Goal: Task Accomplishment & Management: Manage account settings

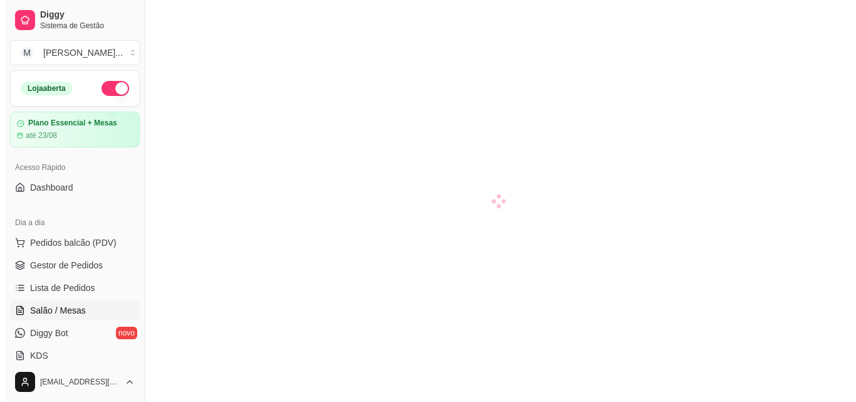
scroll to position [29, 0]
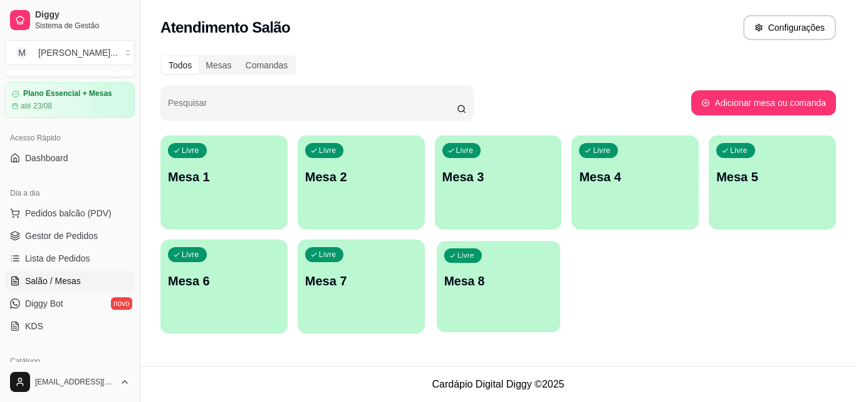
click at [480, 273] on p "Mesa 8" at bounding box center [498, 281] width 108 height 17
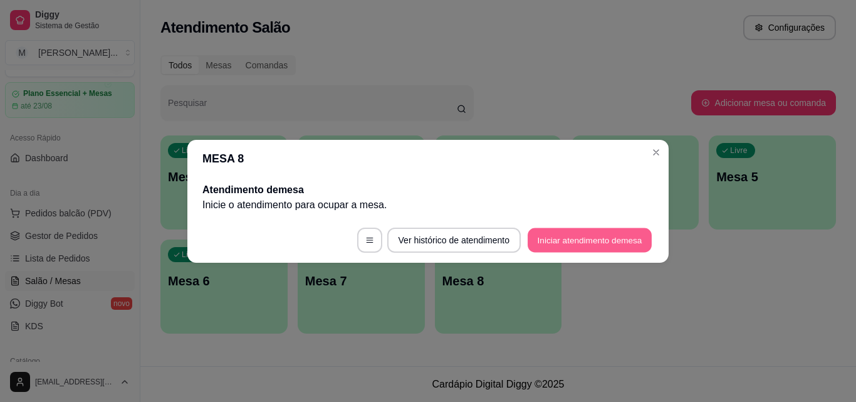
click at [576, 236] on button "Iniciar atendimento de mesa" at bounding box center [589, 239] width 124 height 24
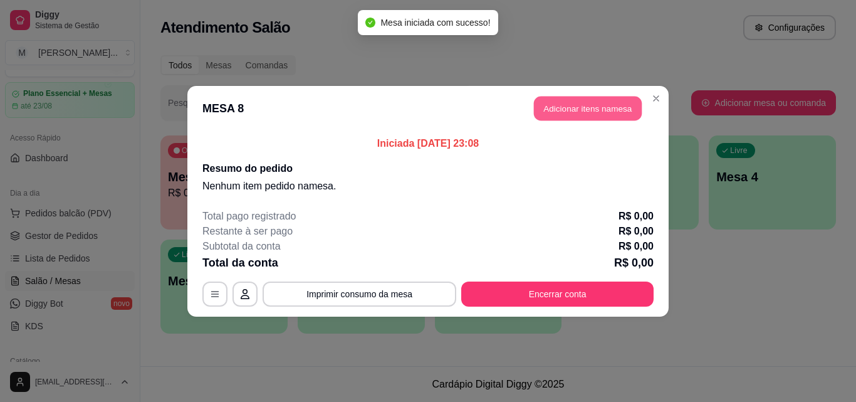
click at [596, 108] on button "Adicionar itens na mesa" at bounding box center [588, 108] width 108 height 24
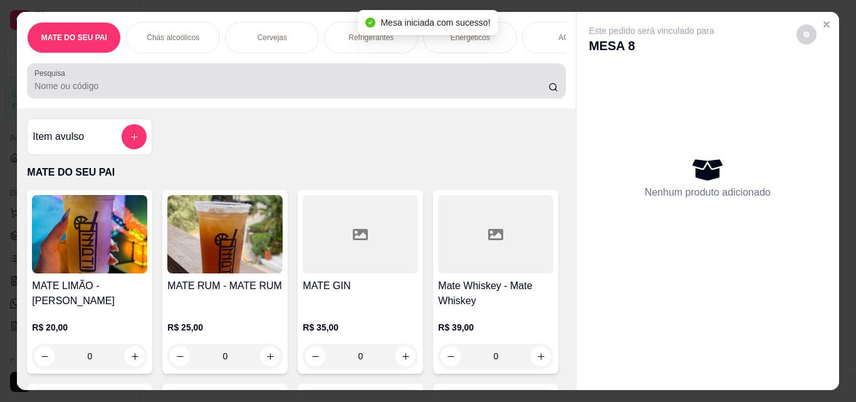
click at [362, 98] on div "Pesquisa" at bounding box center [296, 80] width 538 height 35
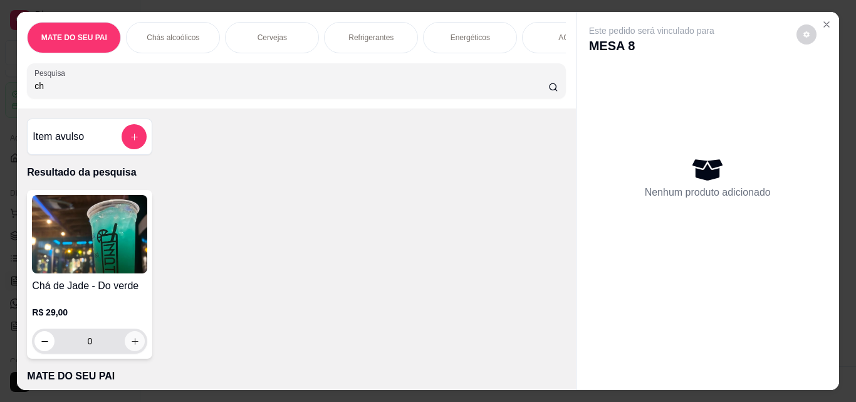
type input "ch"
click at [133, 343] on icon "increase-product-quantity" at bounding box center [134, 340] width 9 height 9
type input "1"
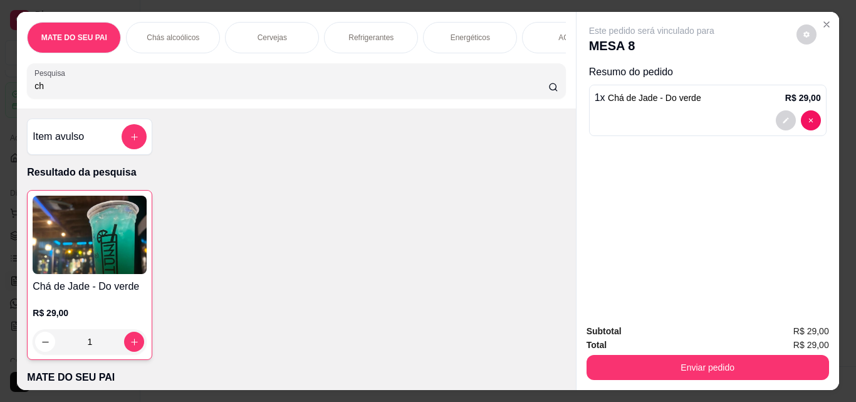
click at [319, 91] on input "ch" at bounding box center [291, 86] width 514 height 13
type input "c"
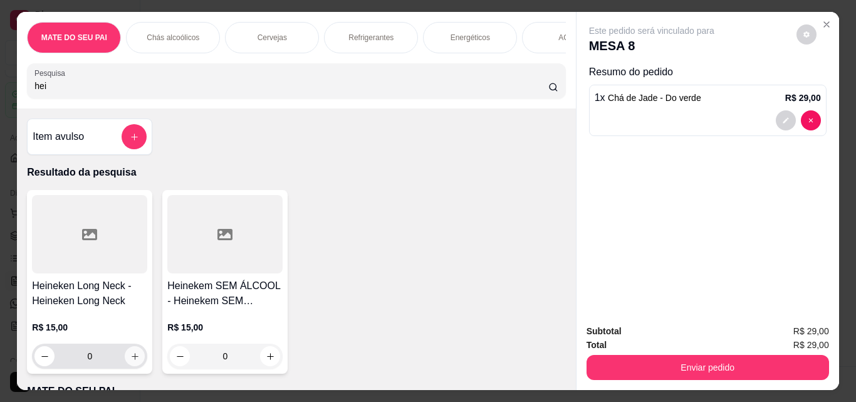
type input "hei"
click at [130, 358] on icon "increase-product-quantity" at bounding box center [134, 355] width 9 height 9
type input "1"
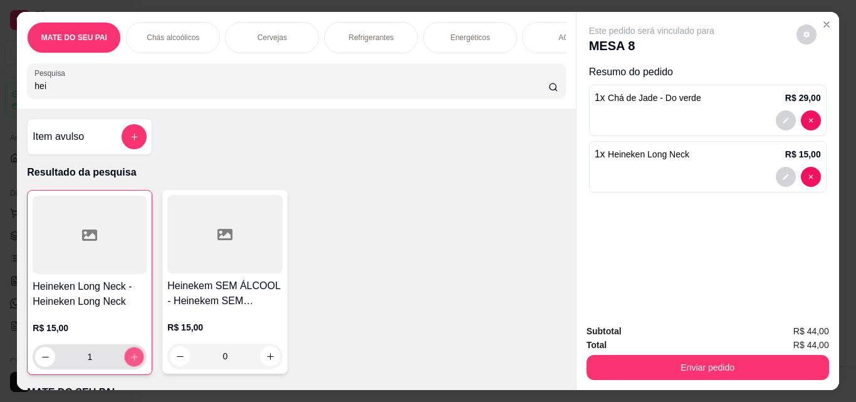
click at [130, 358] on icon "increase-product-quantity" at bounding box center [134, 356] width 9 height 9
type input "2"
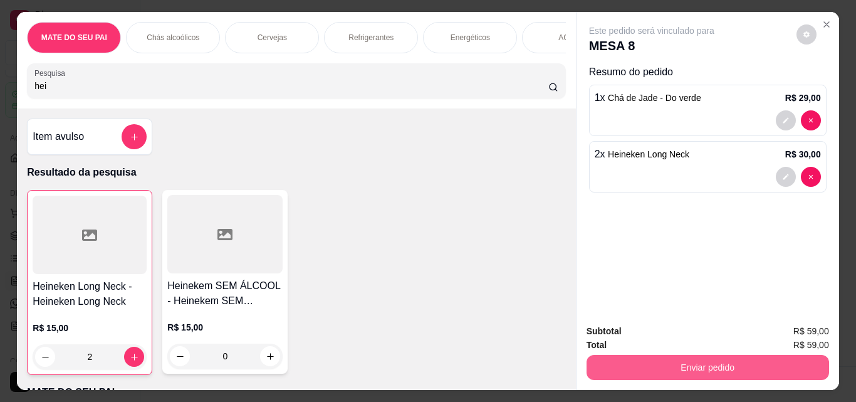
click at [660, 366] on button "Enviar pedido" at bounding box center [707, 367] width 242 height 25
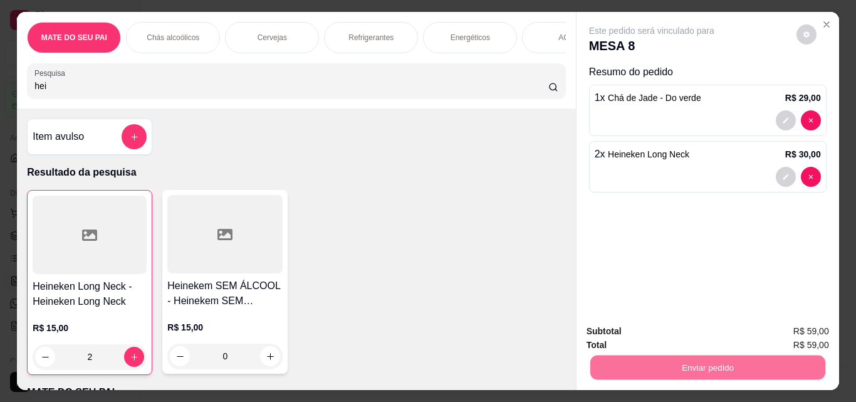
click at [710, 330] on button "Não registrar e enviar pedido" at bounding box center [666, 330] width 127 height 23
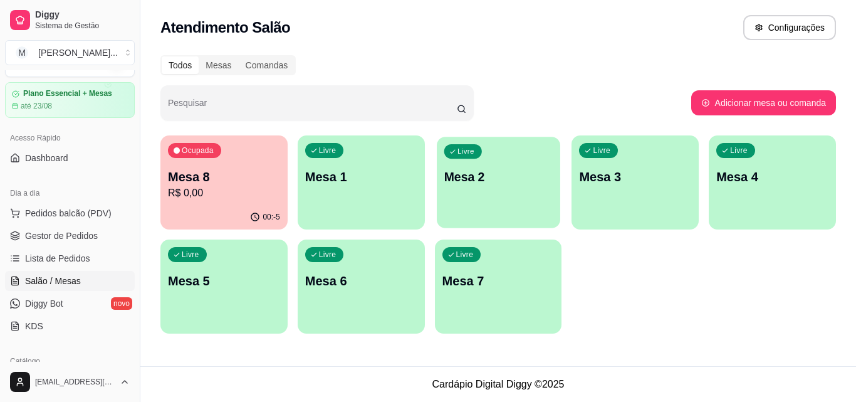
click at [553, 192] on div "Livre Mesa 2" at bounding box center [498, 175] width 123 height 76
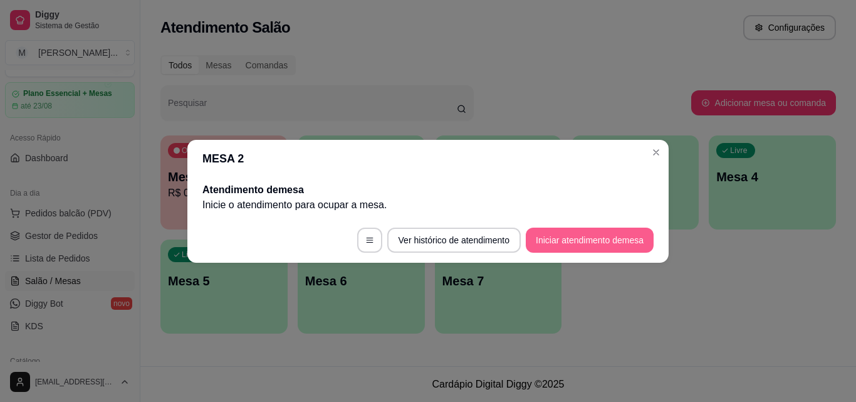
click at [621, 241] on button "Iniciar atendimento de mesa" at bounding box center [590, 239] width 128 height 25
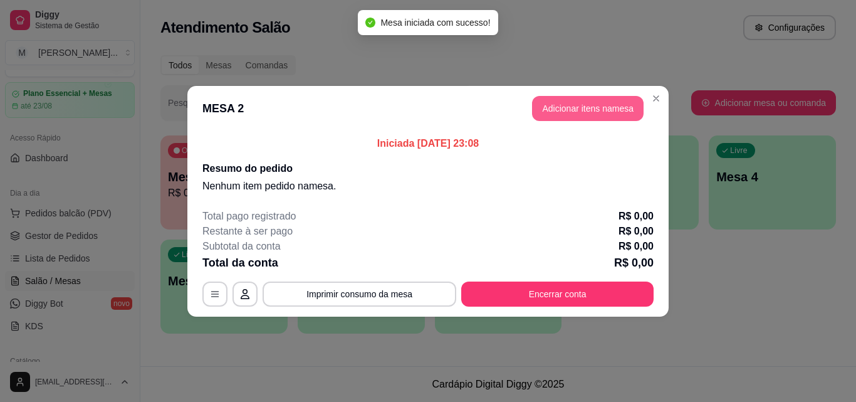
click at [619, 107] on button "Adicionar itens na mesa" at bounding box center [588, 108] width 112 height 25
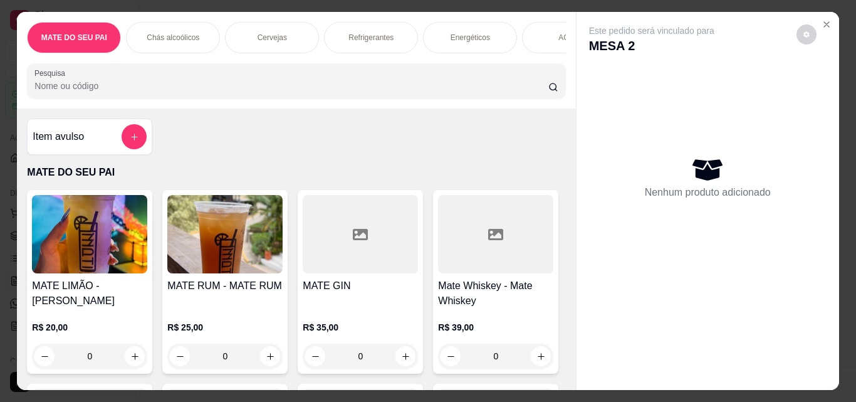
click at [403, 92] on input "Pesquisa" at bounding box center [291, 86] width 514 height 13
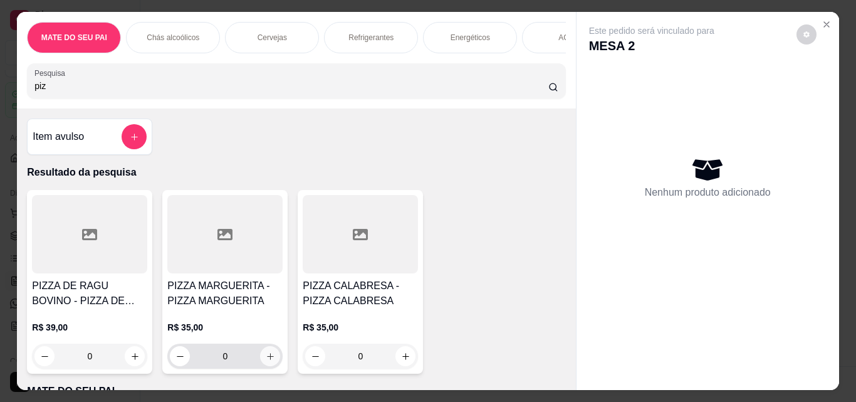
type input "piz"
click at [269, 360] on icon "increase-product-quantity" at bounding box center [270, 355] width 9 height 9
type input "1"
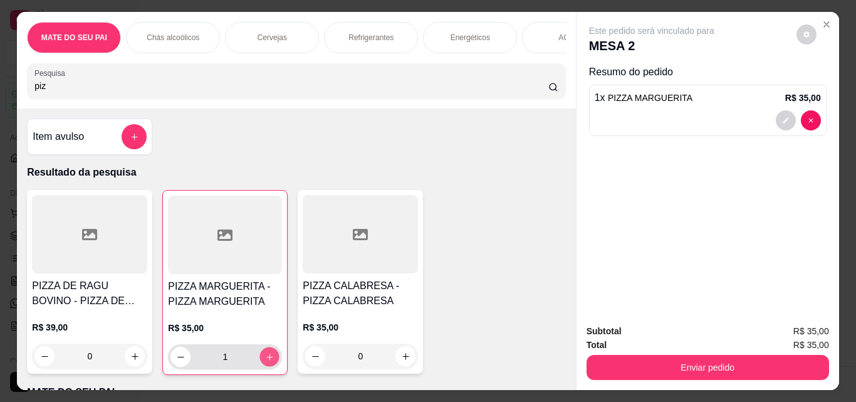
click at [269, 360] on icon "increase-product-quantity" at bounding box center [269, 356] width 9 height 9
type input "2"
click at [401, 361] on icon "increase-product-quantity" at bounding box center [405, 355] width 9 height 9
type input "1"
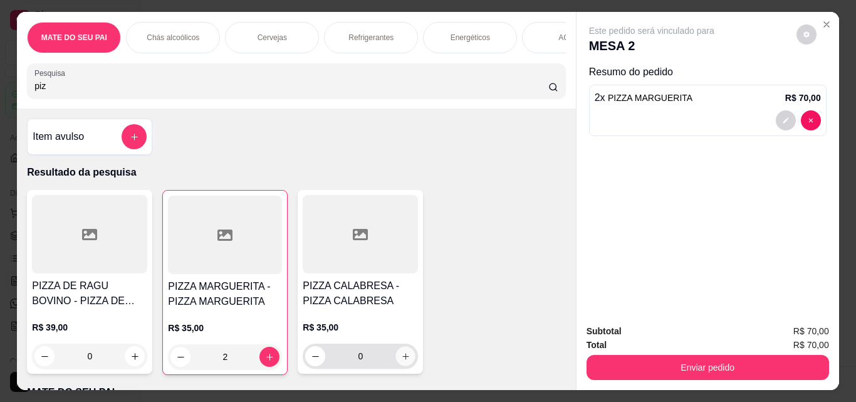
type input "1"
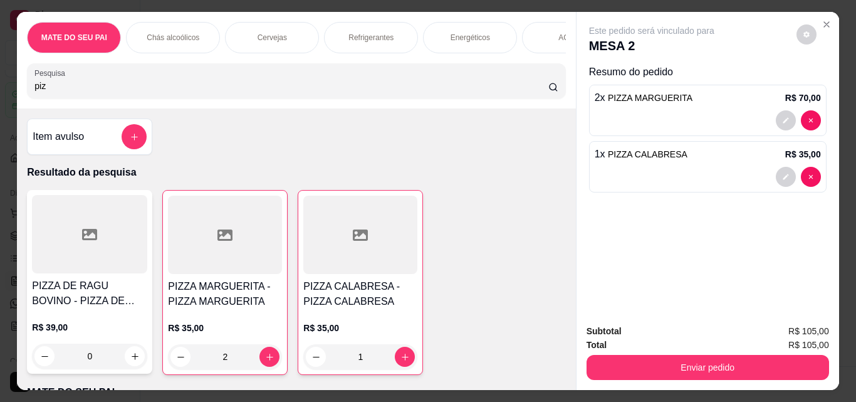
click at [323, 105] on div "MATE DO SEU PAI Chás alcoólicos Cervejas Refrigerantes Energéticos AGUA Trident…" at bounding box center [296, 60] width 558 height 96
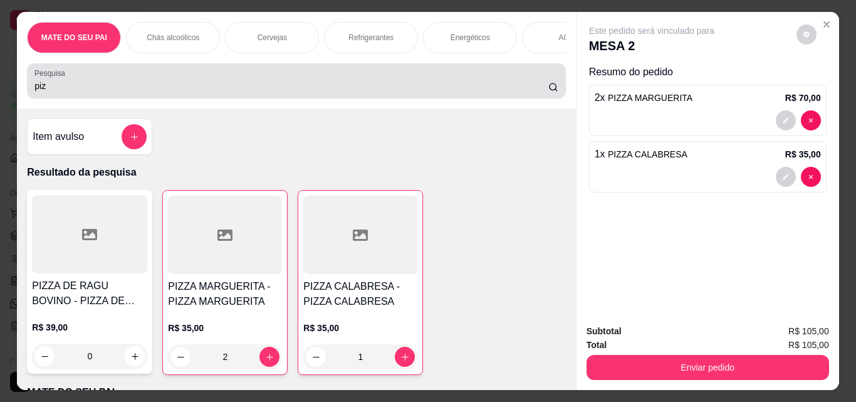
click at [329, 92] on input "piz" at bounding box center [291, 86] width 514 height 13
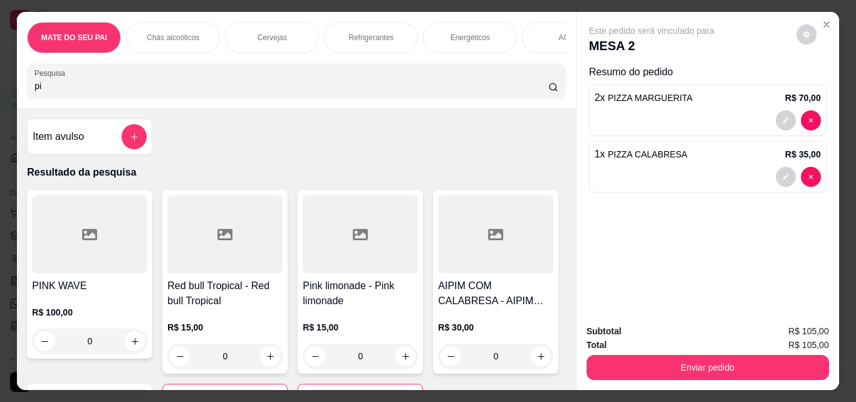
type input "p"
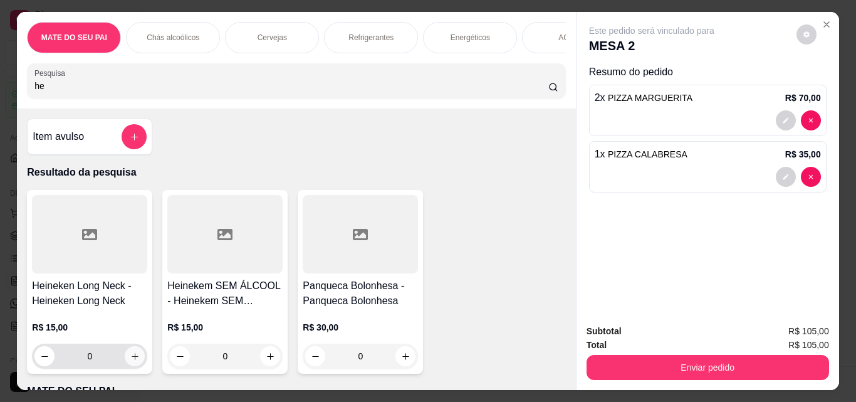
type input "he"
click at [130, 356] on icon "increase-product-quantity" at bounding box center [134, 355] width 9 height 9
type input "1"
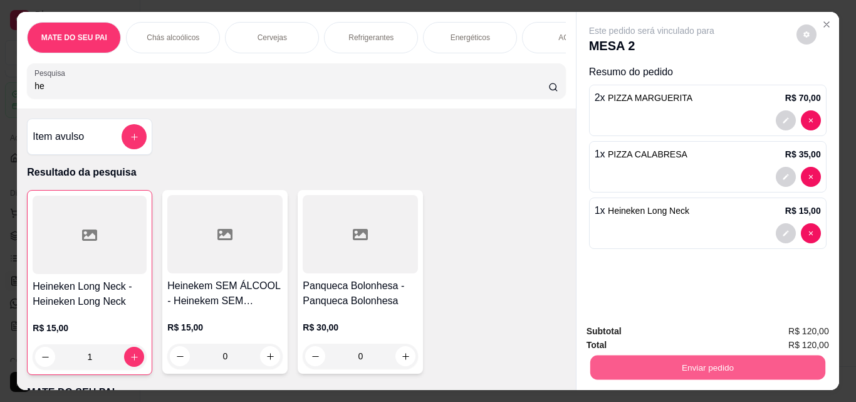
click at [741, 356] on button "Enviar pedido" at bounding box center [706, 367] width 235 height 24
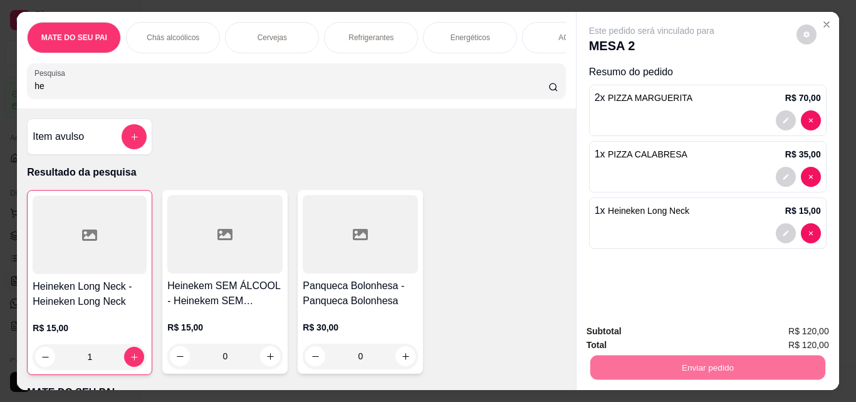
click at [693, 319] on button "Não registrar e enviar pedido" at bounding box center [666, 331] width 130 height 24
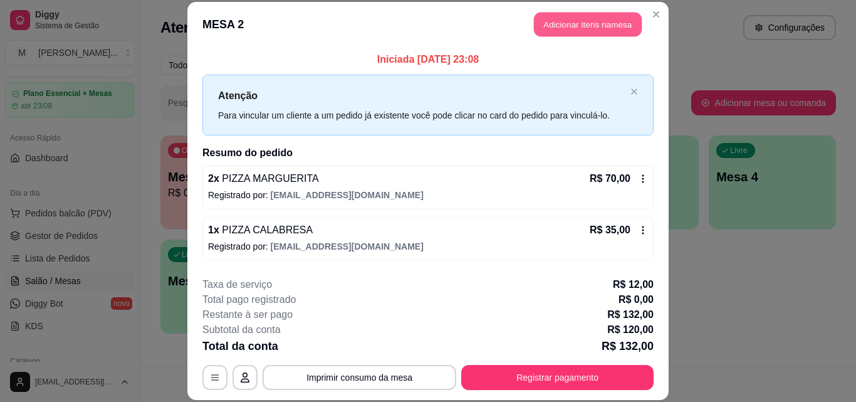
click at [605, 25] on button "Adicionar itens na mesa" at bounding box center [588, 25] width 108 height 24
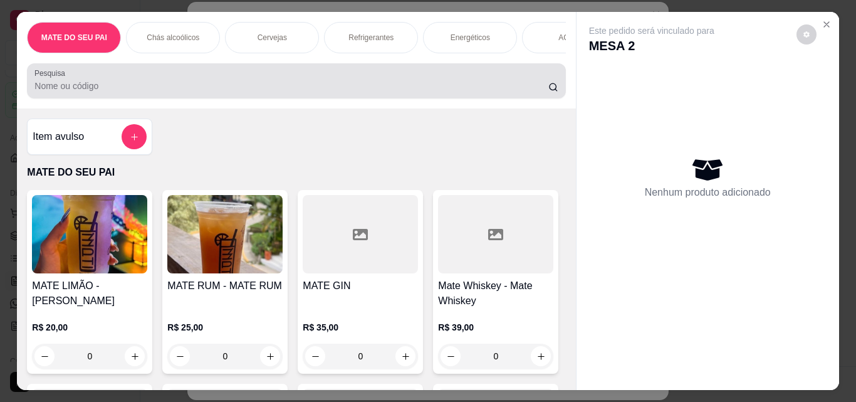
click at [237, 86] on input "Pesquisa" at bounding box center [291, 86] width 514 height 13
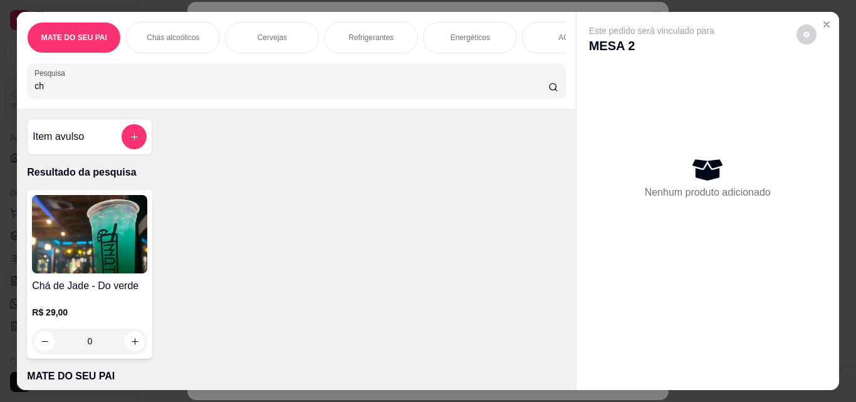
type input "ch"
click at [110, 273] on img at bounding box center [89, 234] width 115 height 78
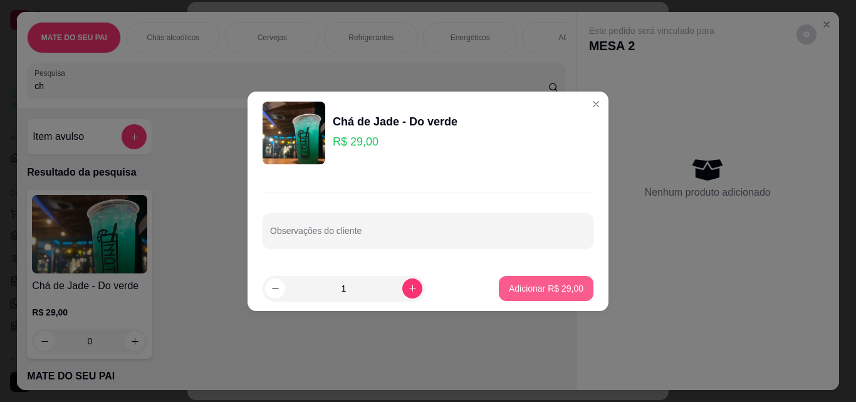
click at [548, 285] on p "Adicionar R$ 29,00" at bounding box center [546, 288] width 75 height 13
type input "1"
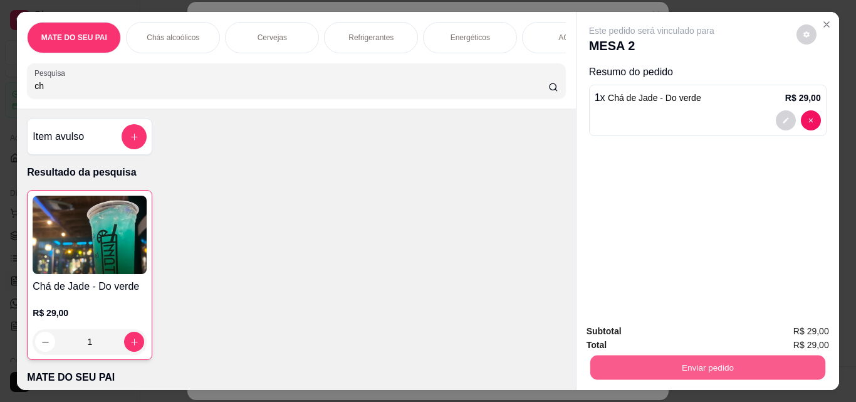
click at [740, 356] on button "Enviar pedido" at bounding box center [706, 367] width 235 height 24
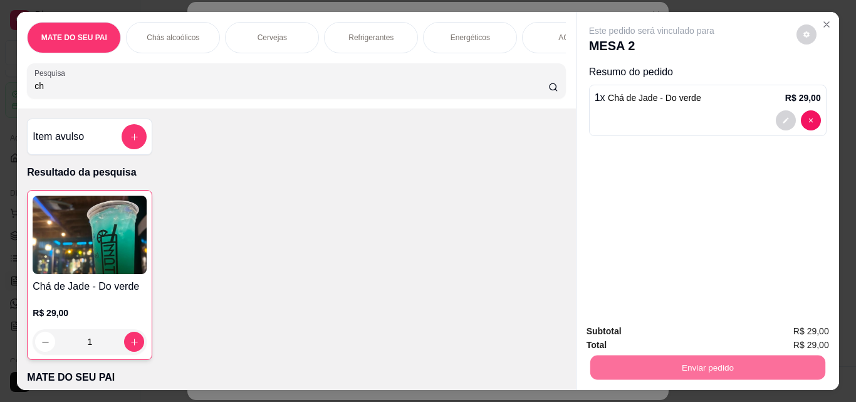
click at [691, 336] on button "Não registrar e enviar pedido" at bounding box center [666, 330] width 127 height 23
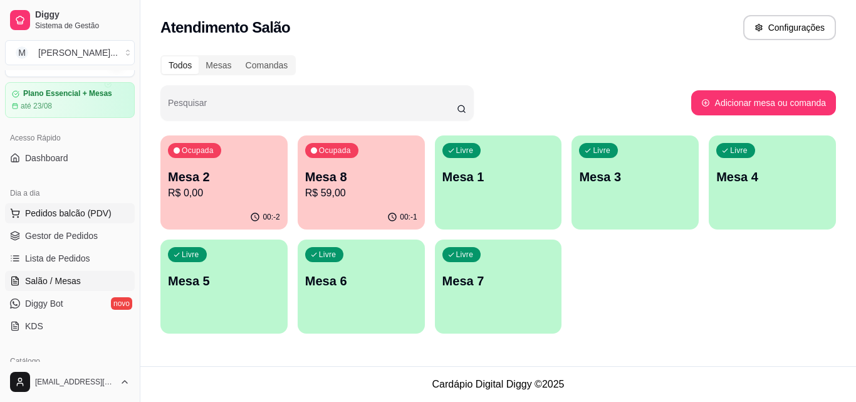
click at [60, 204] on button "Pedidos balcão (PDV)" at bounding box center [70, 213] width 130 height 20
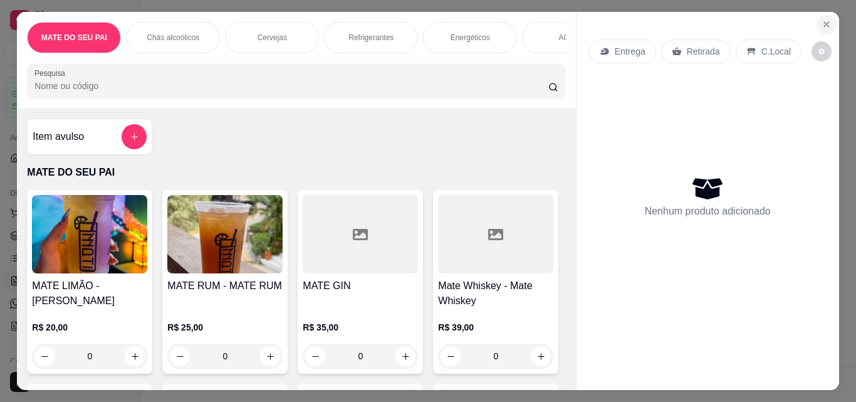
click at [824, 19] on icon "Close" at bounding box center [826, 24] width 10 height 10
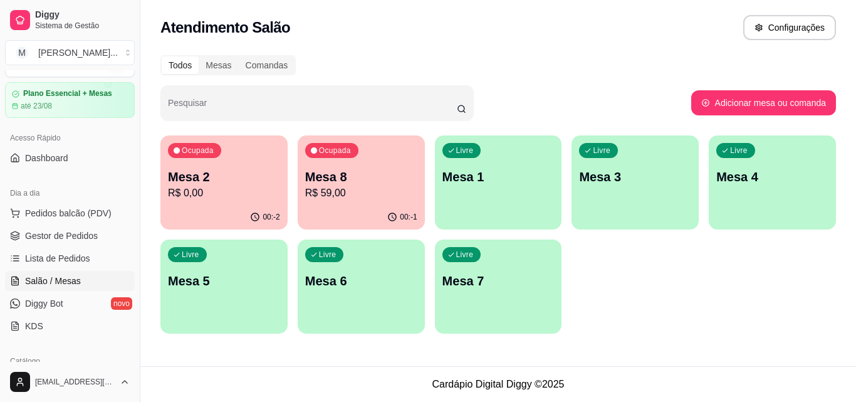
click at [227, 194] on p "R$ 0,00" at bounding box center [224, 192] width 112 height 15
click at [262, 172] on p "Mesa 2" at bounding box center [224, 177] width 108 height 17
click at [350, 162] on div "Ocupada Mesa 8 R$ 59,00" at bounding box center [361, 170] width 127 height 70
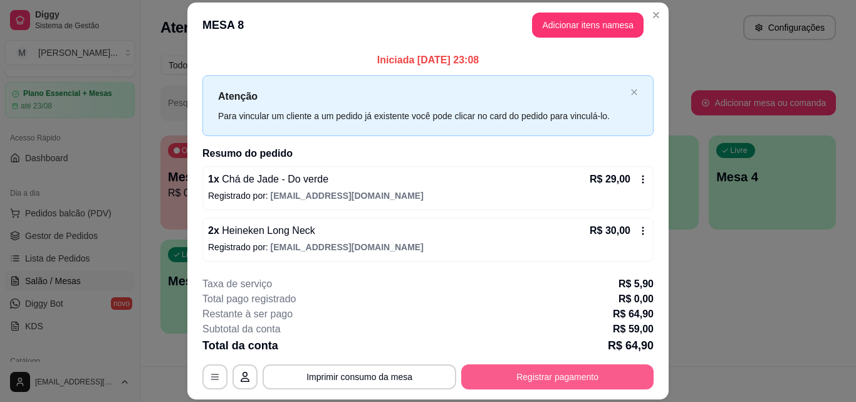
click at [524, 379] on button "Registrar pagamento" at bounding box center [557, 376] width 192 height 25
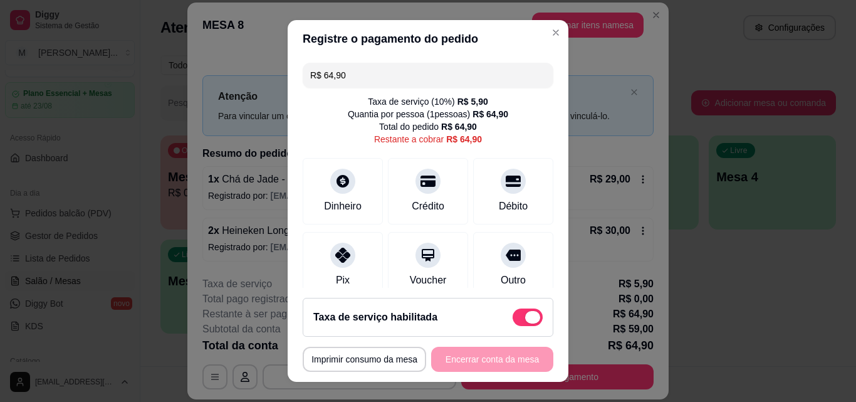
click at [512, 320] on span at bounding box center [527, 317] width 30 height 18
click at [512, 320] on input "checkbox" at bounding box center [516, 323] width 8 height 8
checkbox input "true"
type input "R$ 59,00"
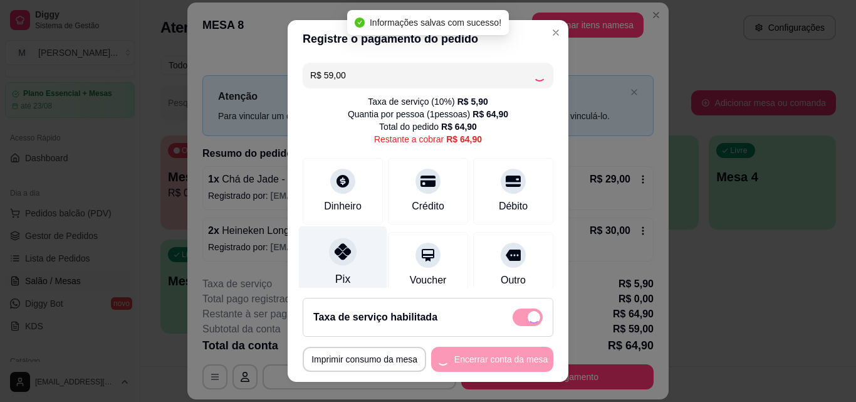
checkbox input "false"
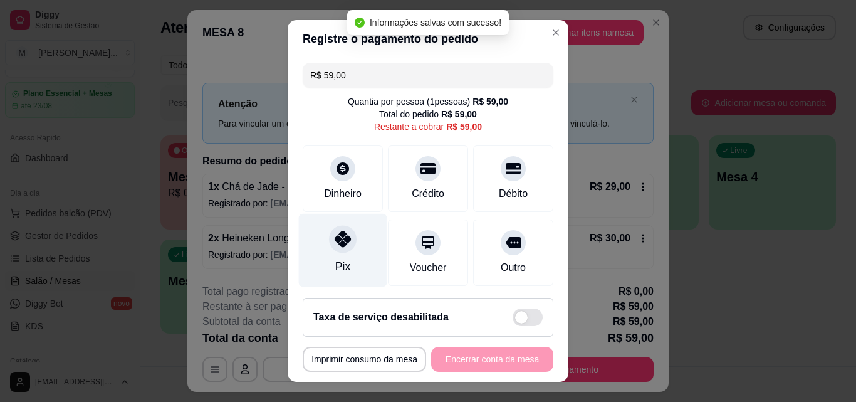
click at [335, 242] on icon at bounding box center [343, 239] width 16 height 16
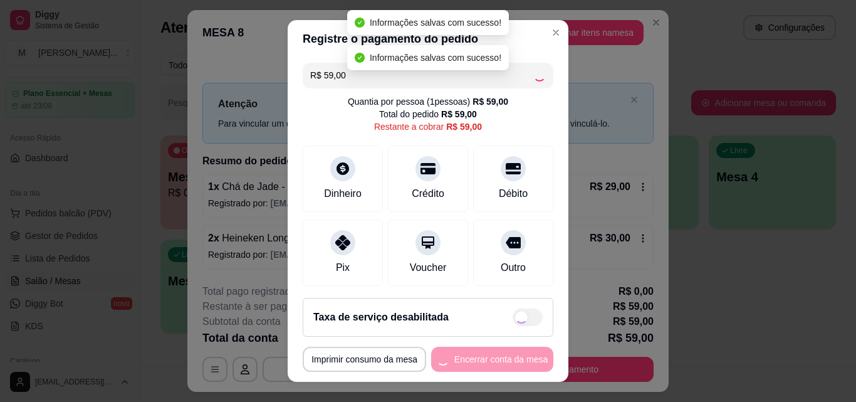
type input "R$ 0,00"
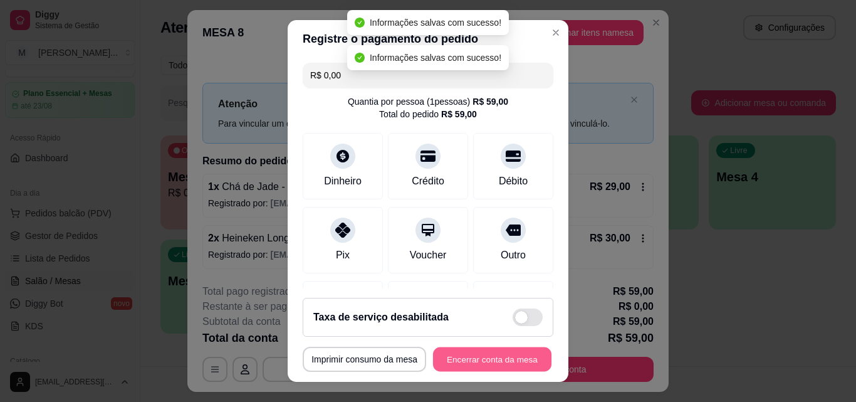
click at [492, 358] on button "Encerrar conta da mesa" at bounding box center [492, 359] width 118 height 24
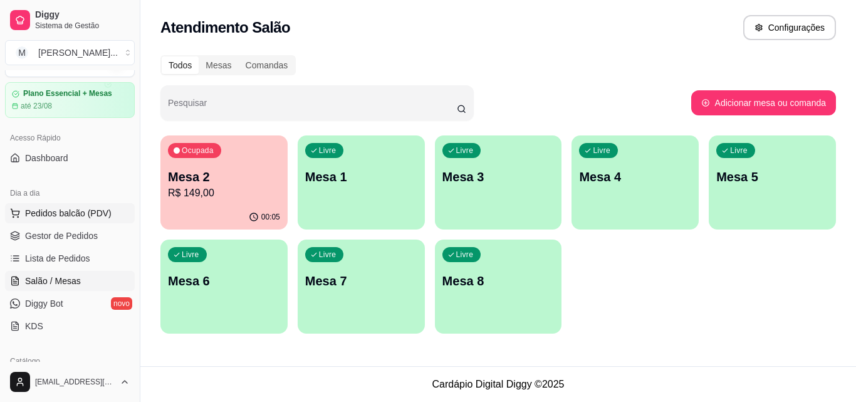
click at [74, 215] on span "Pedidos balcão (PDV)" at bounding box center [68, 213] width 86 height 13
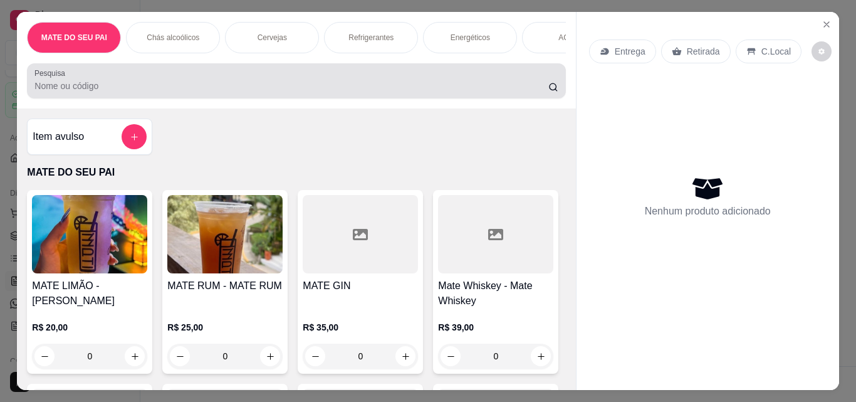
click at [271, 92] on input "Pesquisa" at bounding box center [291, 86] width 514 height 13
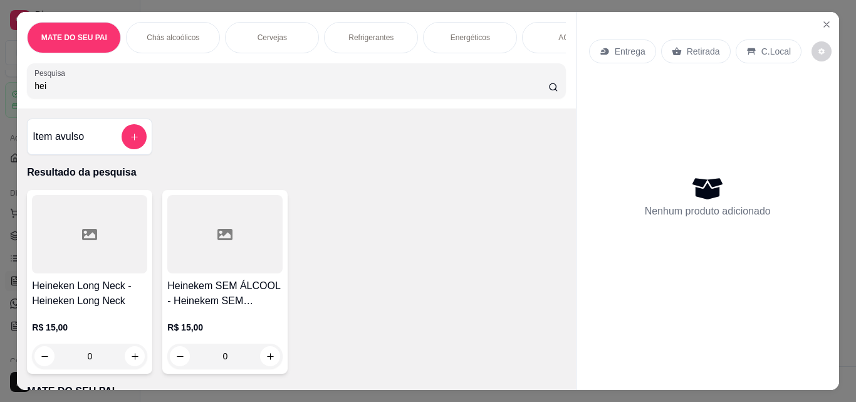
click at [138, 222] on div at bounding box center [89, 234] width 115 height 78
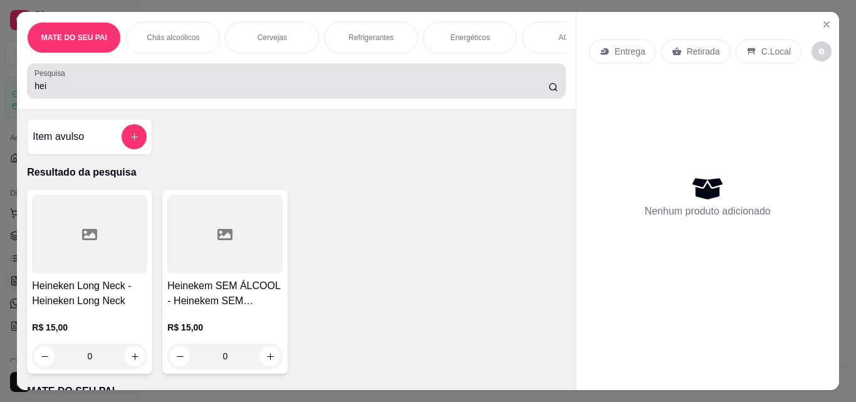
click at [246, 91] on input "hei" at bounding box center [291, 86] width 514 height 13
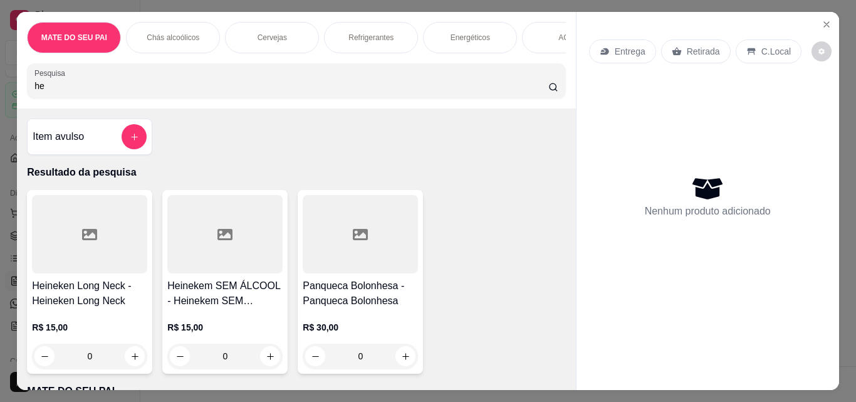
type input "h"
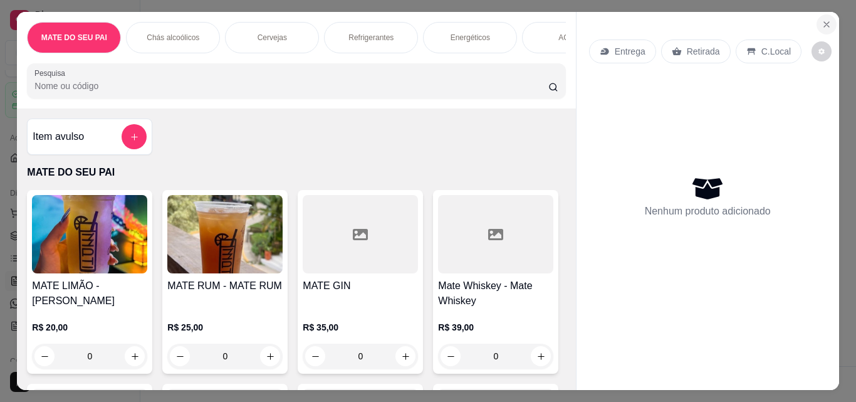
click at [820, 26] on button "Close" at bounding box center [826, 24] width 20 height 20
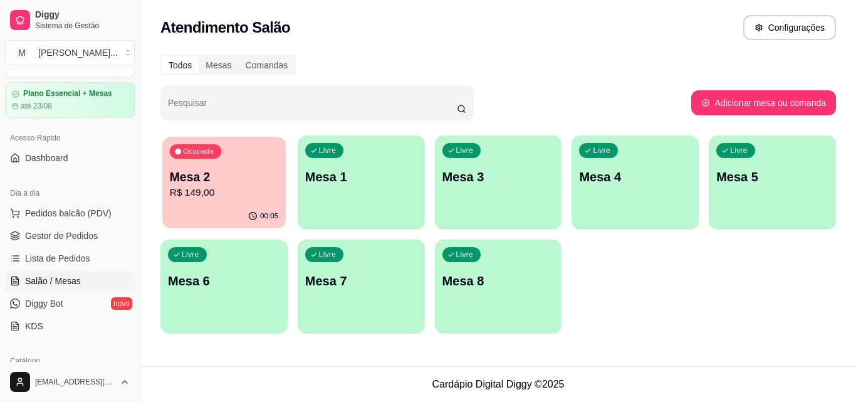
click at [230, 186] on p "R$ 149,00" at bounding box center [224, 192] width 108 height 14
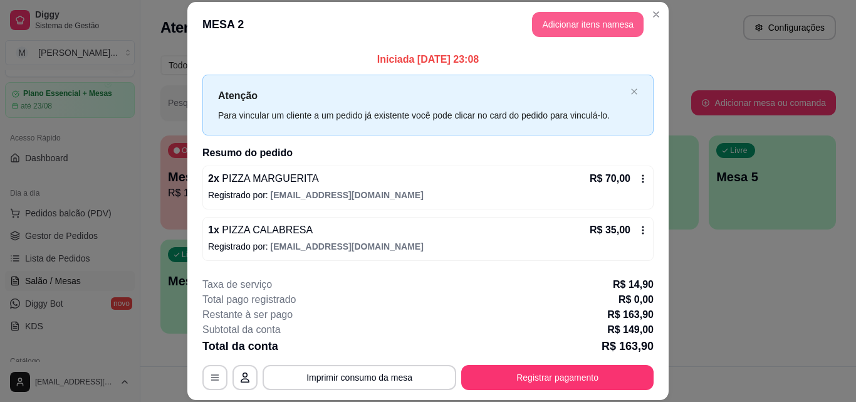
click at [589, 24] on button "Adicionar itens na mesa" at bounding box center [588, 24] width 112 height 25
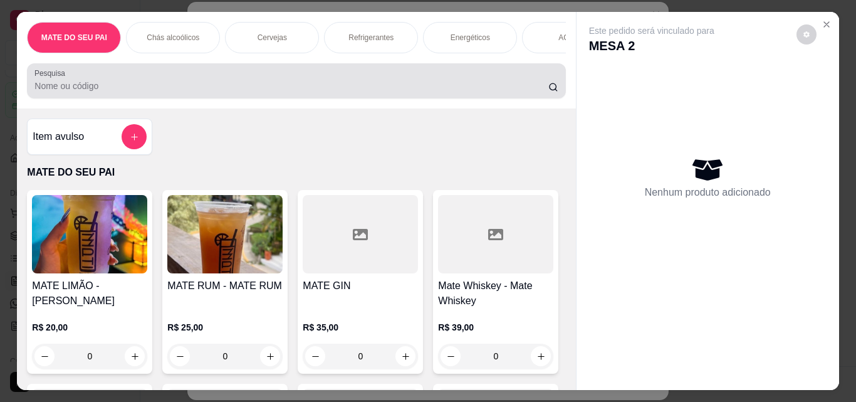
click at [458, 83] on div at bounding box center [295, 80] width 523 height 25
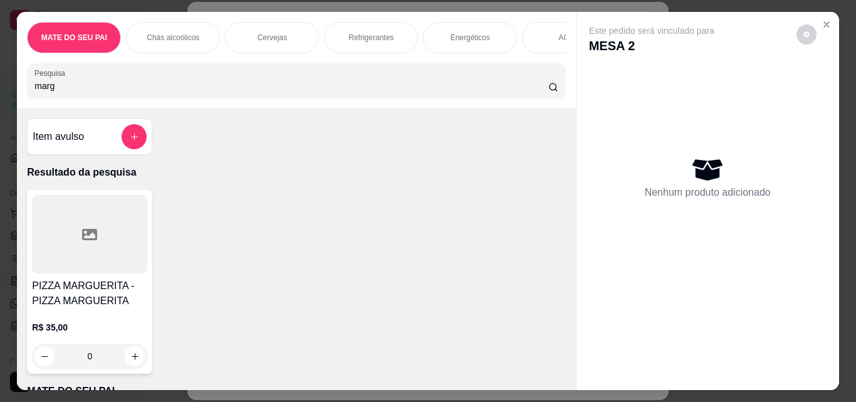
type input "marg"
click at [125, 366] on button "increase-product-quantity" at bounding box center [134, 355] width 19 height 19
type input "1"
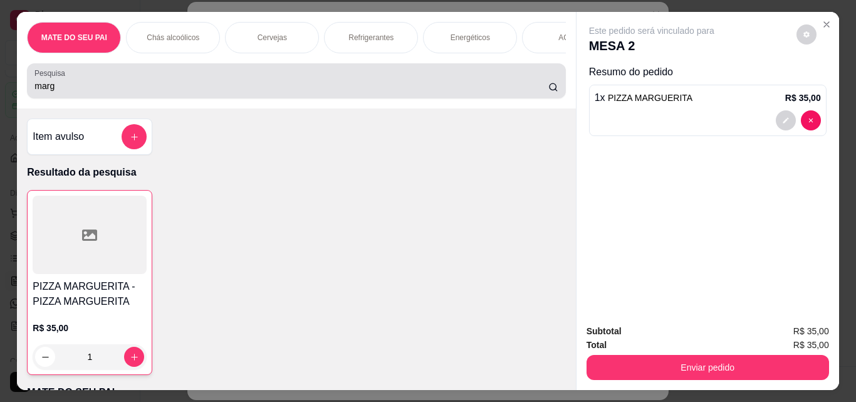
click at [335, 92] on input "marg" at bounding box center [291, 86] width 514 height 13
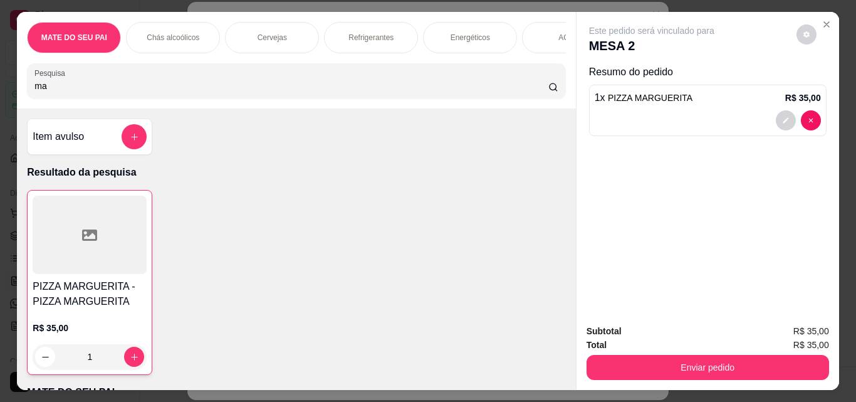
type input "m"
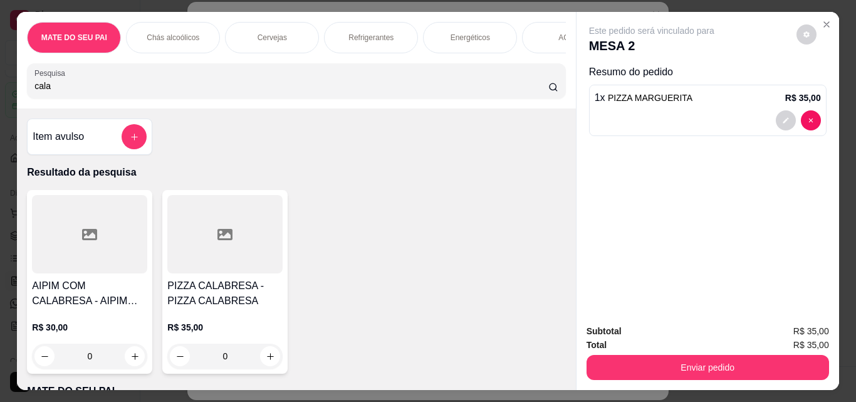
type input "cala"
click at [234, 285] on h4 "PIZZA CALABRESA - PIZZA CALABRESA" at bounding box center [224, 293] width 115 height 30
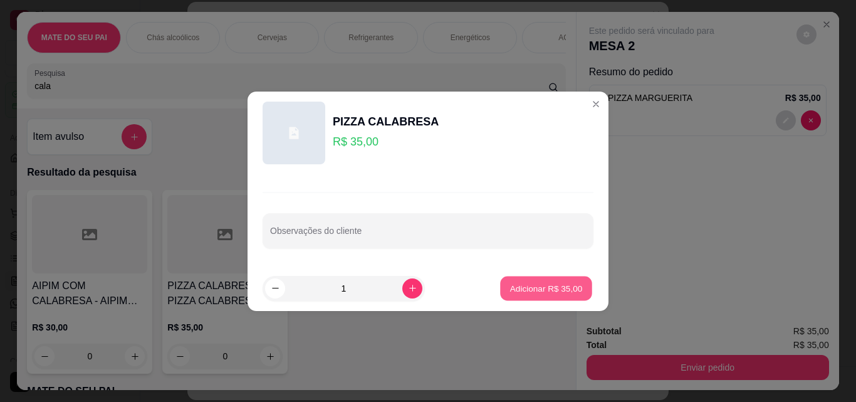
click at [537, 283] on p "Adicionar R$ 35,00" at bounding box center [546, 288] width 73 height 12
type input "1"
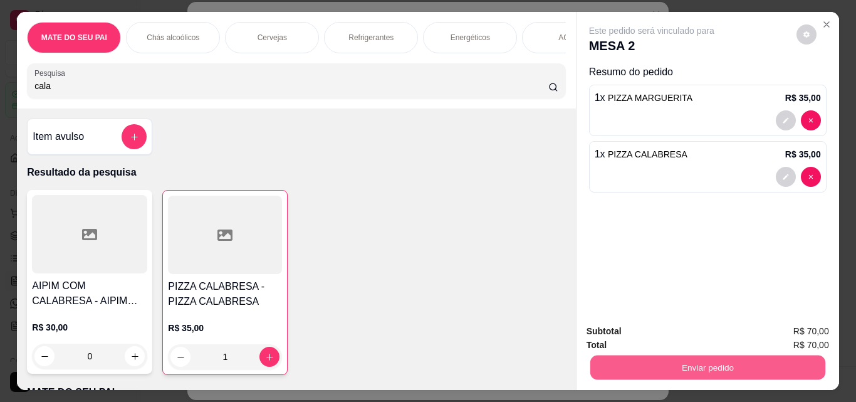
click at [717, 359] on button "Enviar pedido" at bounding box center [706, 367] width 235 height 24
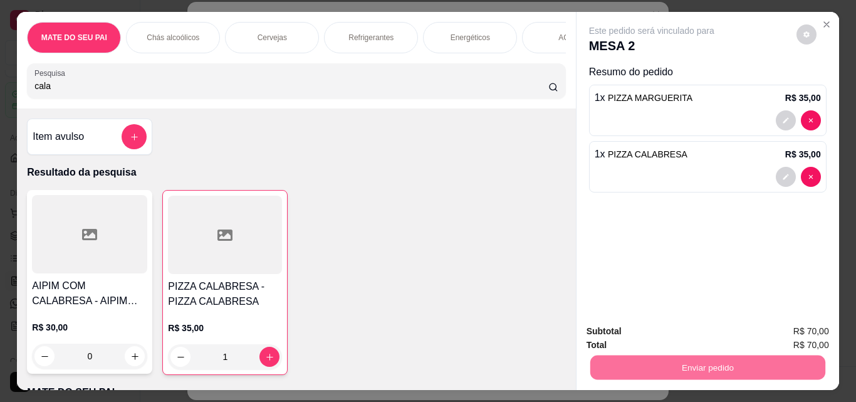
click at [771, 335] on button "Sim, quero registrar" at bounding box center [785, 330] width 90 height 23
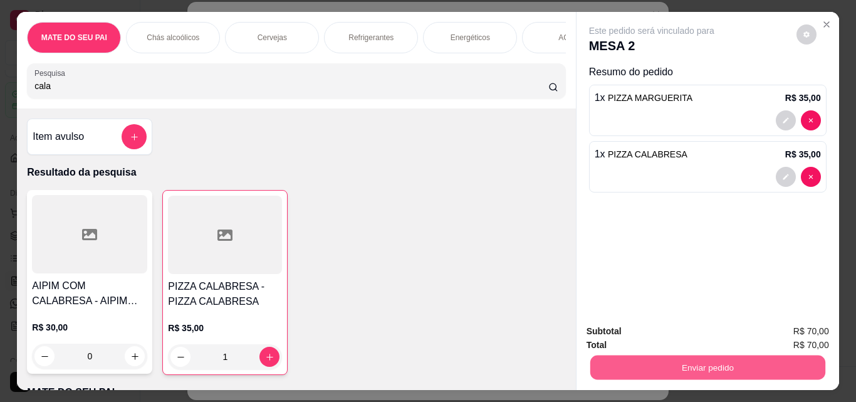
click at [693, 361] on button "Enviar pedido" at bounding box center [706, 367] width 235 height 24
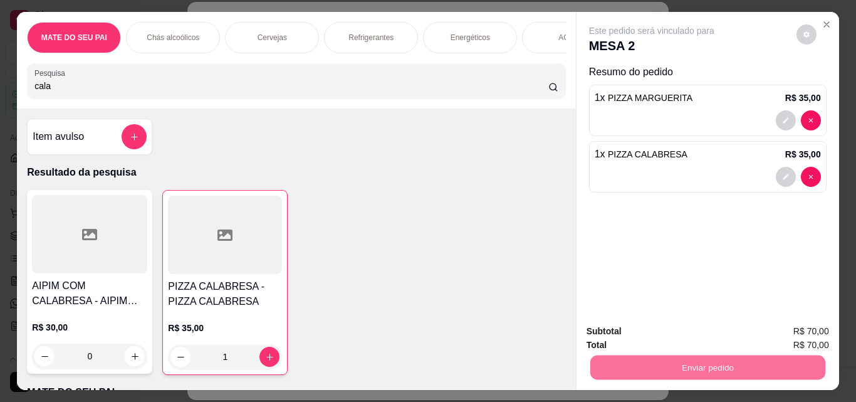
click at [641, 327] on button "Não registrar e enviar pedido" at bounding box center [666, 330] width 127 height 23
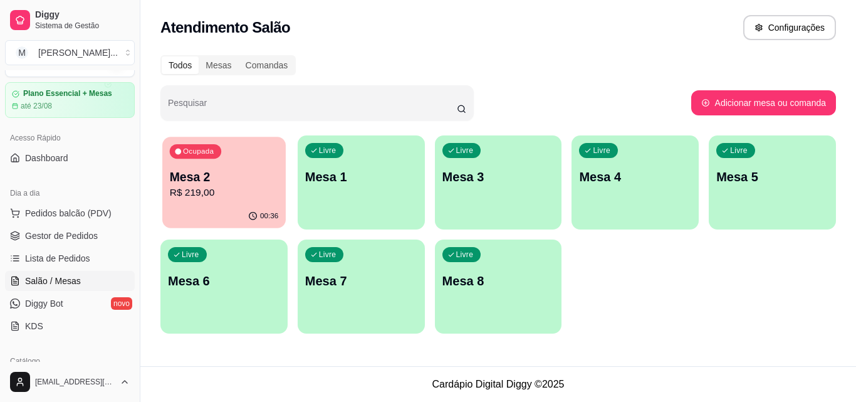
click at [197, 172] on p "Mesa 2" at bounding box center [224, 177] width 108 height 17
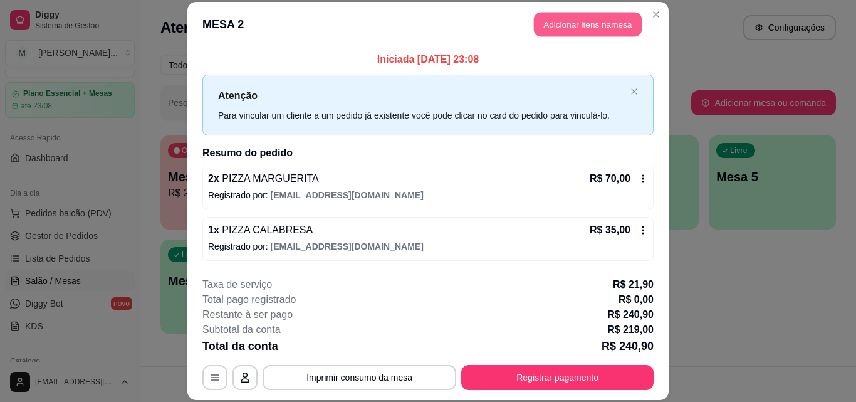
click at [573, 26] on button "Adicionar itens na mesa" at bounding box center [588, 25] width 108 height 24
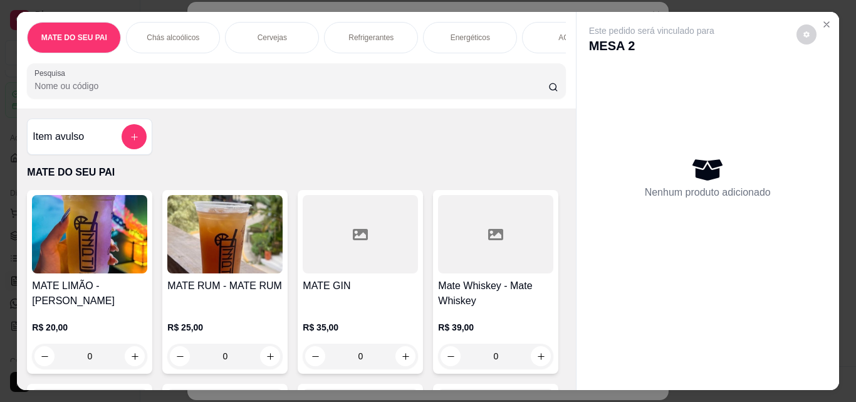
scroll to position [33, 0]
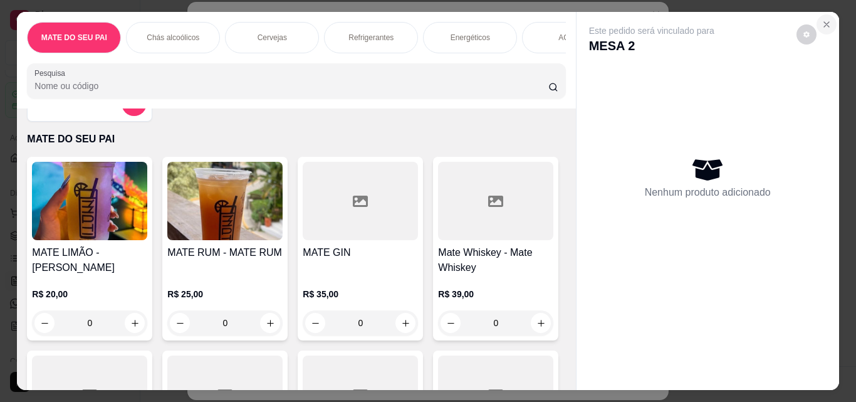
click at [825, 26] on button "Close" at bounding box center [826, 24] width 20 height 20
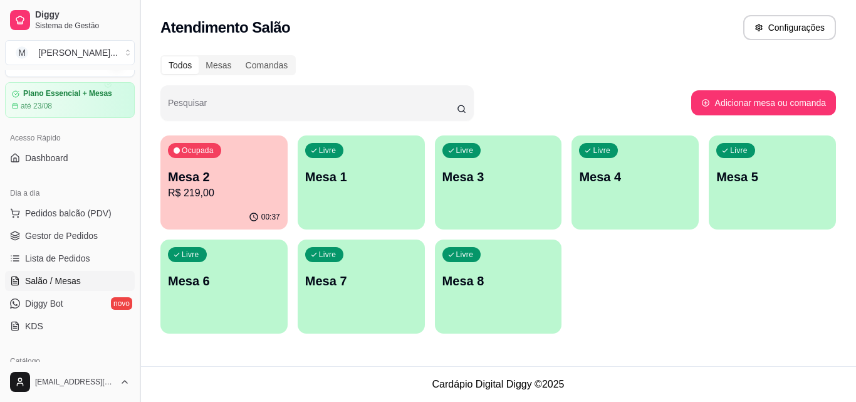
click at [135, 321] on button "Toggle Sidebar" at bounding box center [140, 201] width 10 height 402
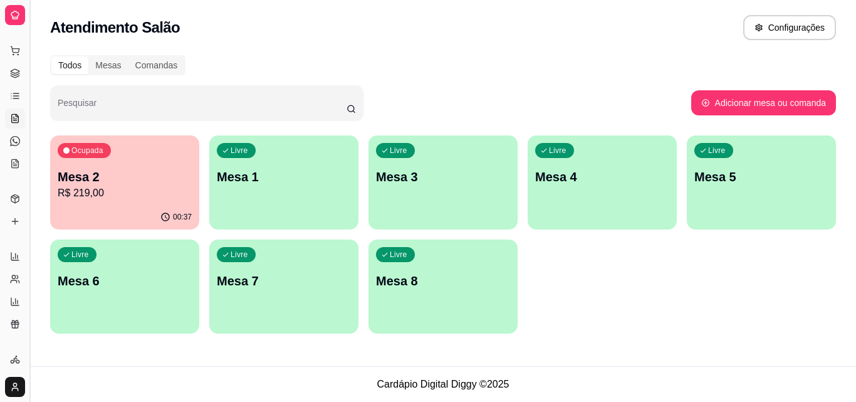
scroll to position [0, 0]
click at [31, 209] on button "Toggle Sidebar" at bounding box center [29, 201] width 10 height 402
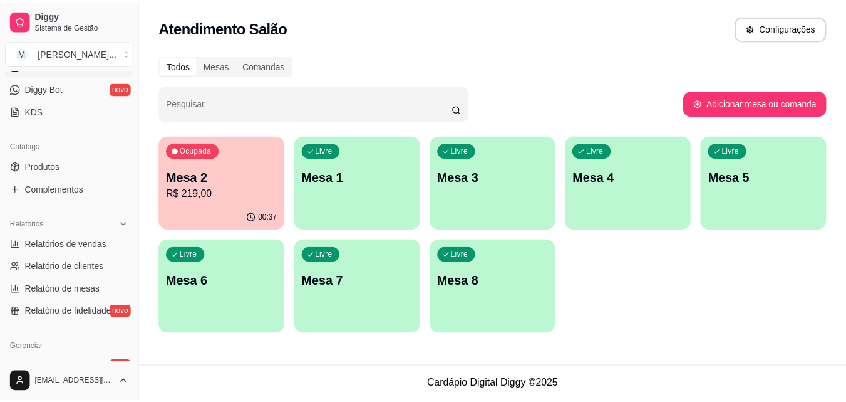
scroll to position [254, 0]
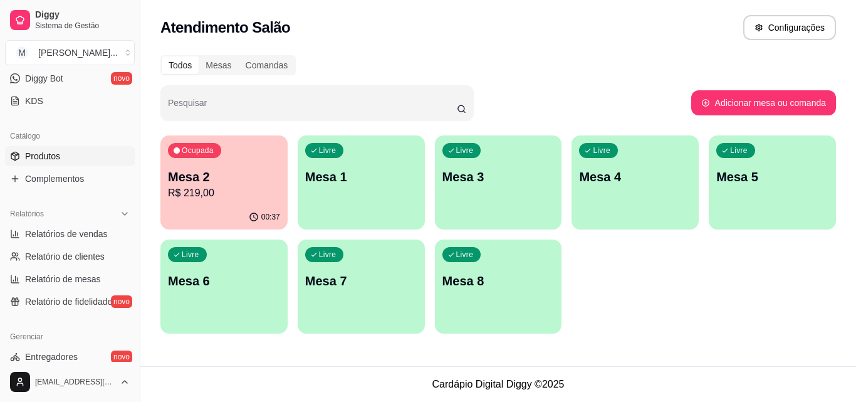
click at [51, 153] on span "Produtos" at bounding box center [42, 156] width 35 height 13
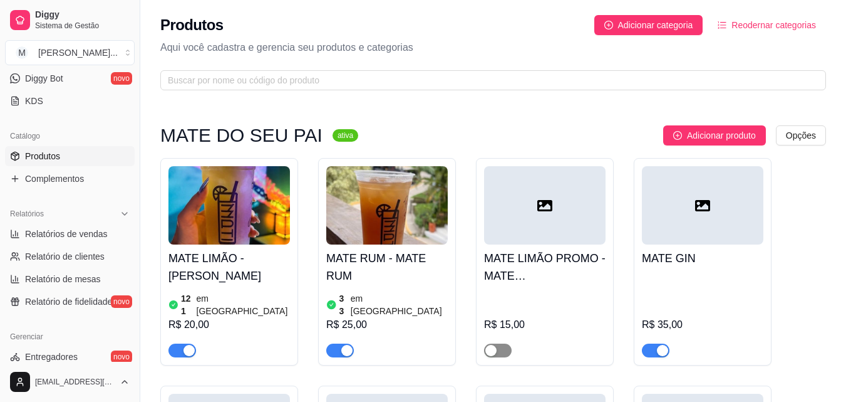
click at [503, 343] on span "button" at bounding box center [498, 350] width 28 height 14
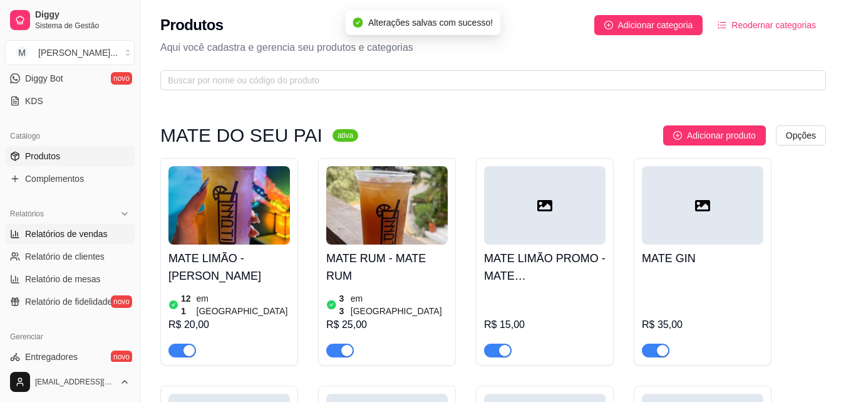
click at [55, 232] on span "Relatórios de vendas" at bounding box center [66, 233] width 83 height 13
select select "ALL"
select select "0"
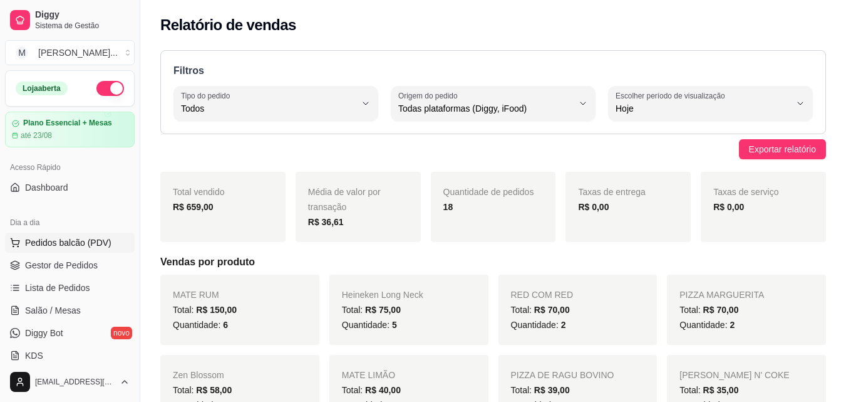
click at [101, 238] on span "Pedidos balcão (PDV)" at bounding box center [68, 242] width 86 height 13
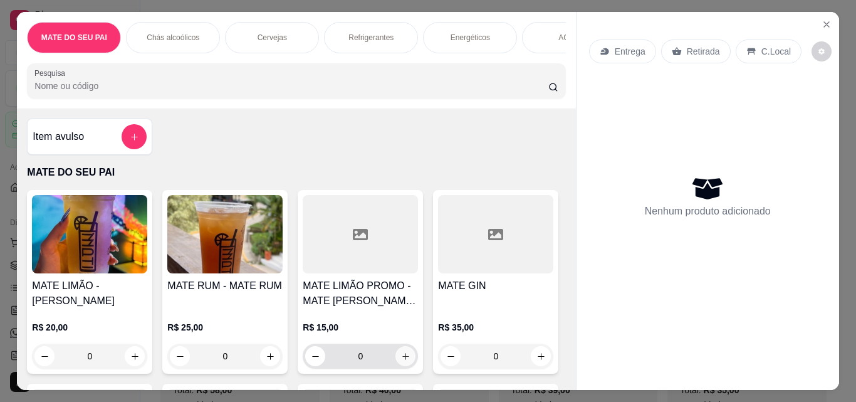
click at [402, 361] on icon "increase-product-quantity" at bounding box center [405, 355] width 9 height 9
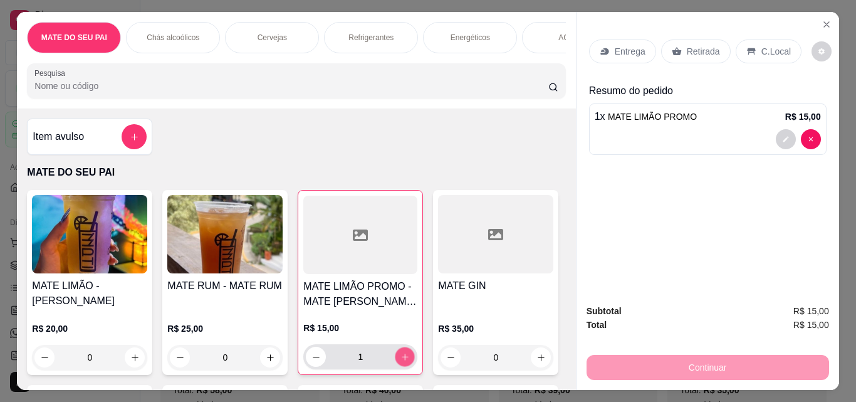
click at [402, 361] on icon "increase-product-quantity" at bounding box center [404, 356] width 9 height 9
type input "2"
click at [687, 49] on p "Retirada" at bounding box center [703, 51] width 33 height 13
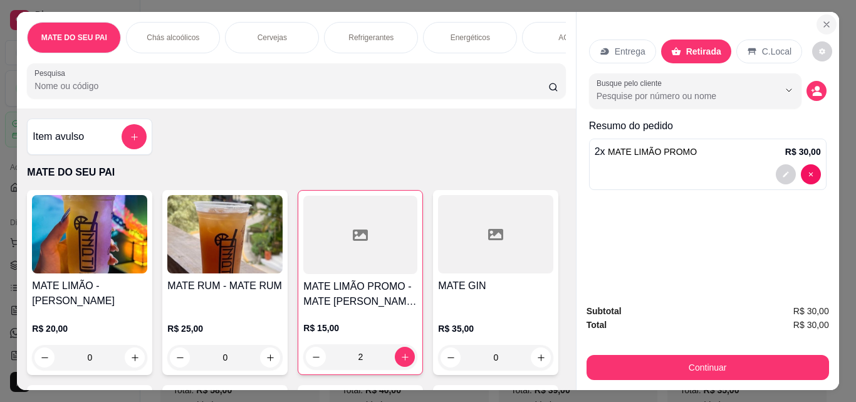
click at [828, 19] on button "Close" at bounding box center [826, 24] width 20 height 20
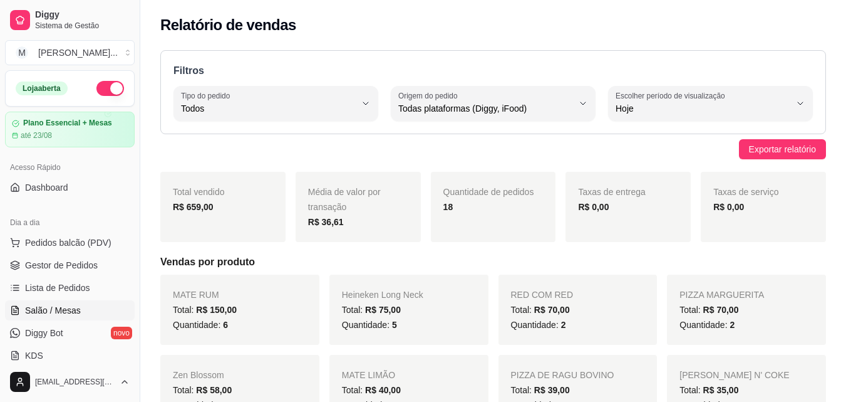
click at [62, 310] on span "Salão / Mesas" at bounding box center [53, 310] width 56 height 13
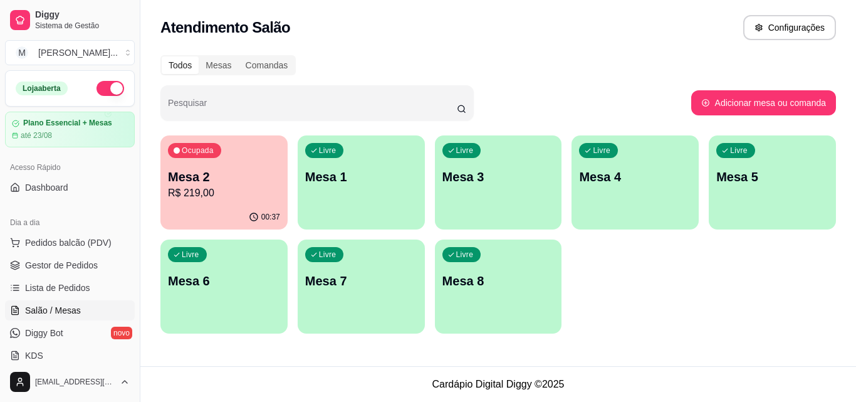
click at [266, 172] on p "Mesa 2" at bounding box center [224, 177] width 112 height 18
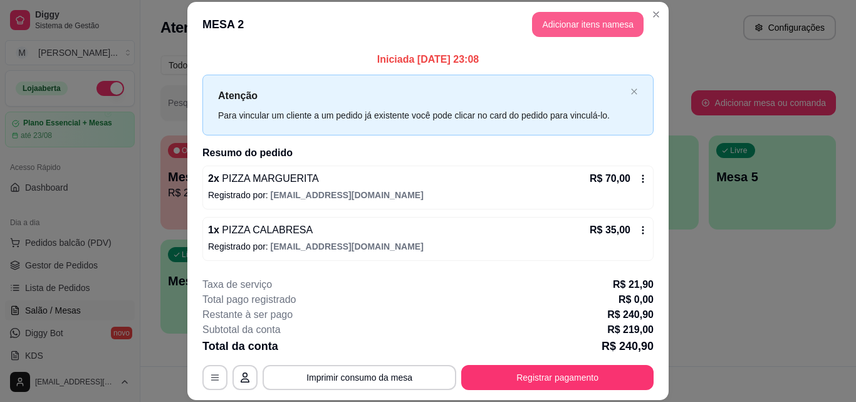
click at [615, 33] on button "Adicionar itens na mesa" at bounding box center [588, 24] width 112 height 25
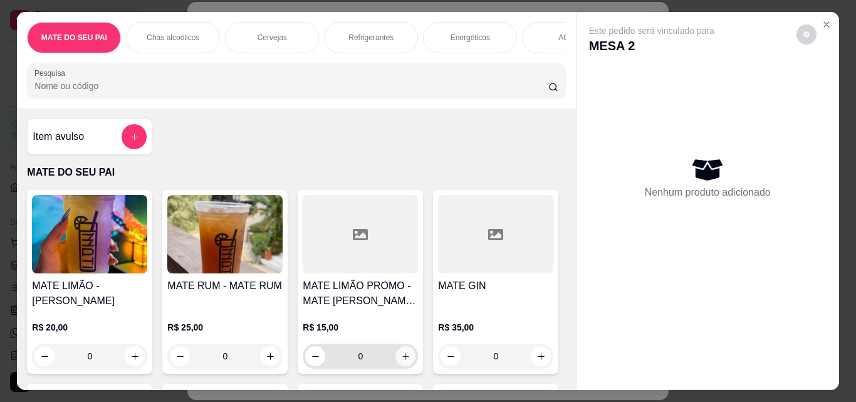
click at [405, 361] on icon "increase-product-quantity" at bounding box center [405, 355] width 9 height 9
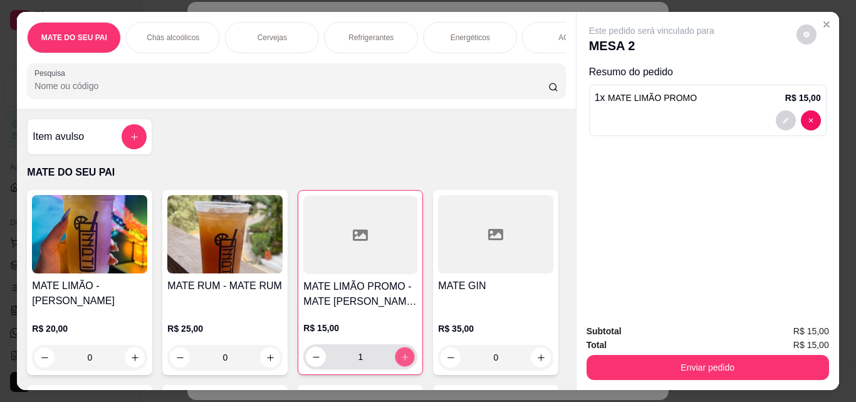
click at [405, 361] on button "increase-product-quantity" at bounding box center [404, 356] width 19 height 19
type input "2"
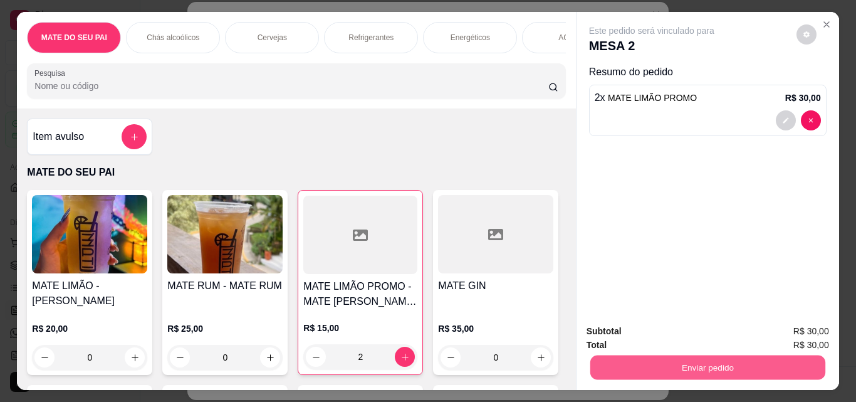
click at [704, 363] on button "Enviar pedido" at bounding box center [706, 367] width 235 height 24
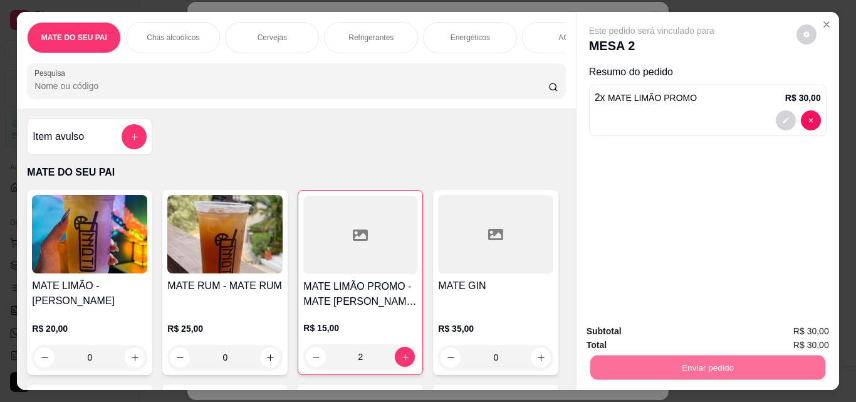
click at [630, 340] on button "Não registrar e enviar pedido" at bounding box center [666, 331] width 130 height 24
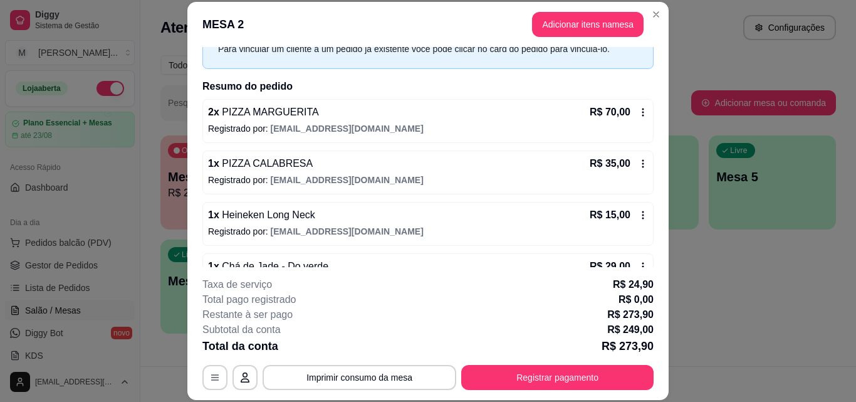
scroll to position [88, 0]
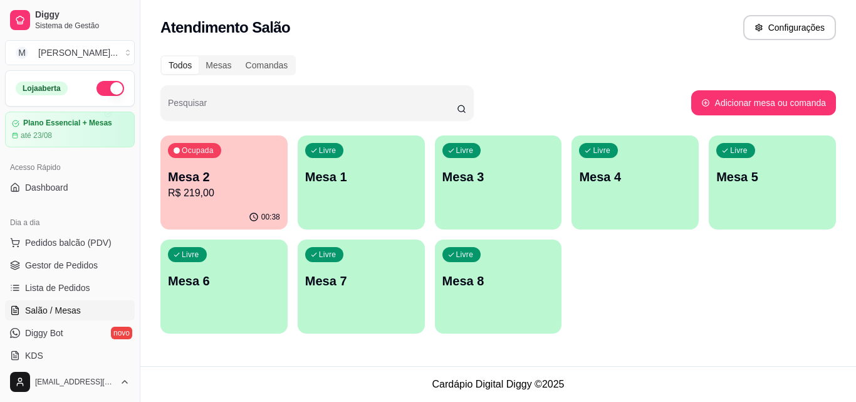
click at [242, 194] on p "R$ 219,00" at bounding box center [224, 192] width 112 height 15
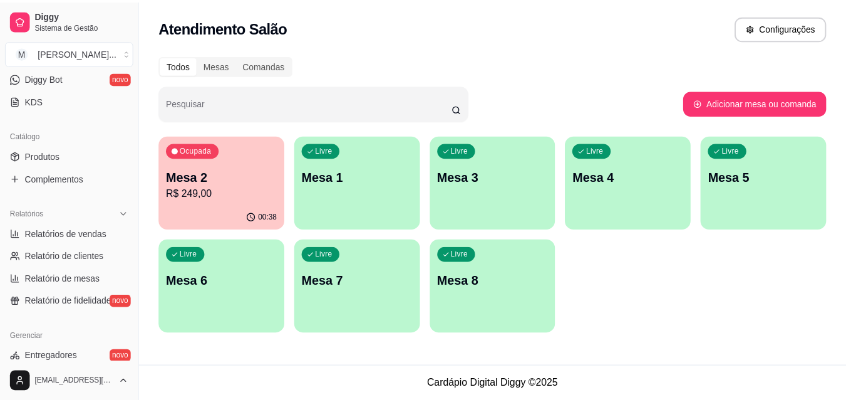
scroll to position [500, 0]
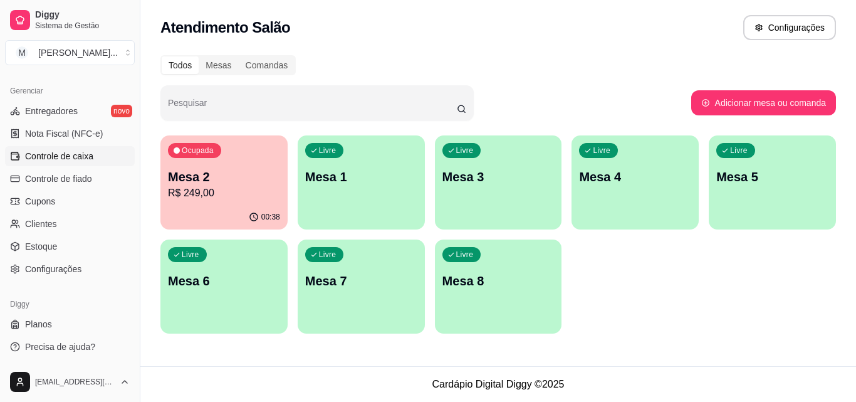
click at [88, 149] on link "Controle de caixa" at bounding box center [70, 156] width 130 height 20
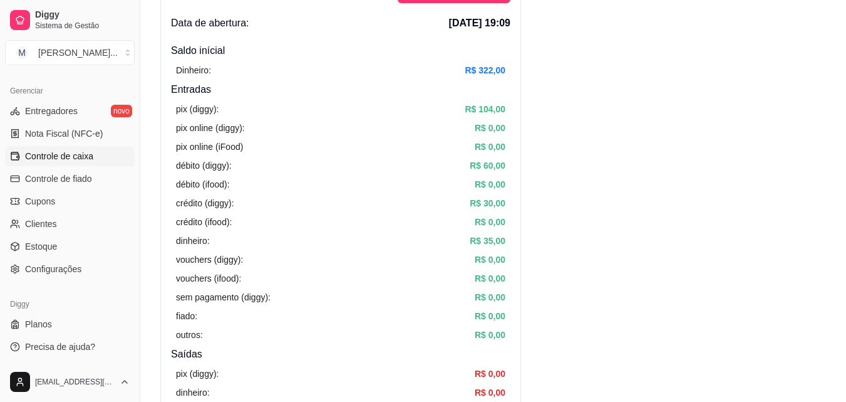
scroll to position [55, 0]
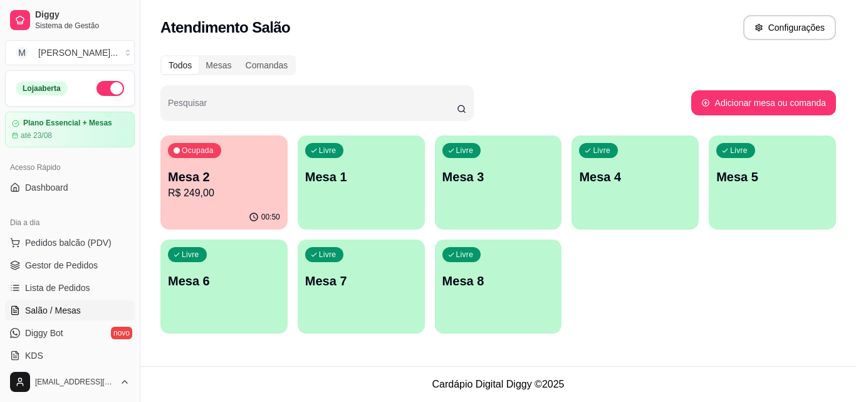
click at [221, 155] on div "Ocupada Mesa 2 R$ 249,00" at bounding box center [223, 170] width 127 height 70
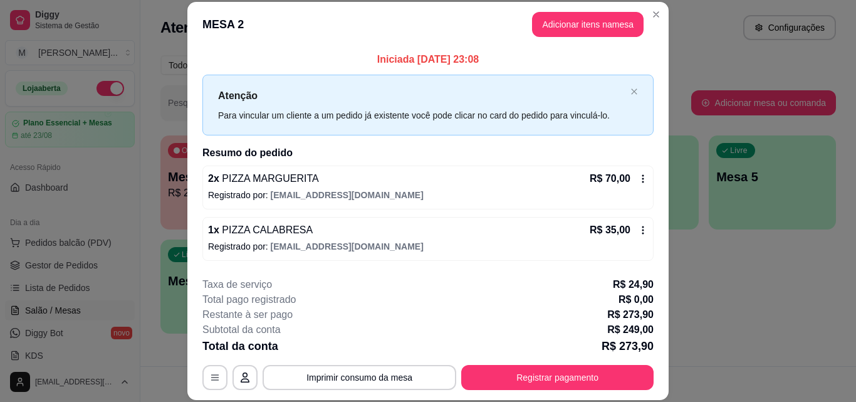
click at [501, 24] on header "MESA 2 Adicionar itens na mesa" at bounding box center [427, 24] width 481 height 45
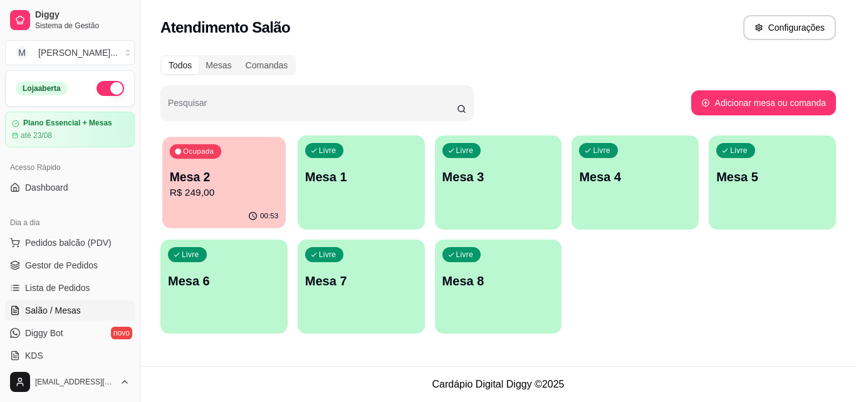
click at [208, 199] on p "R$ 249,00" at bounding box center [224, 192] width 108 height 14
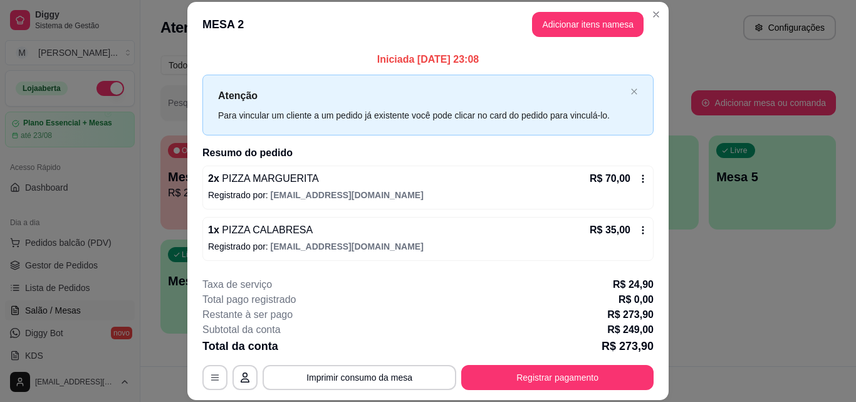
click at [638, 178] on icon at bounding box center [643, 179] width 10 height 10
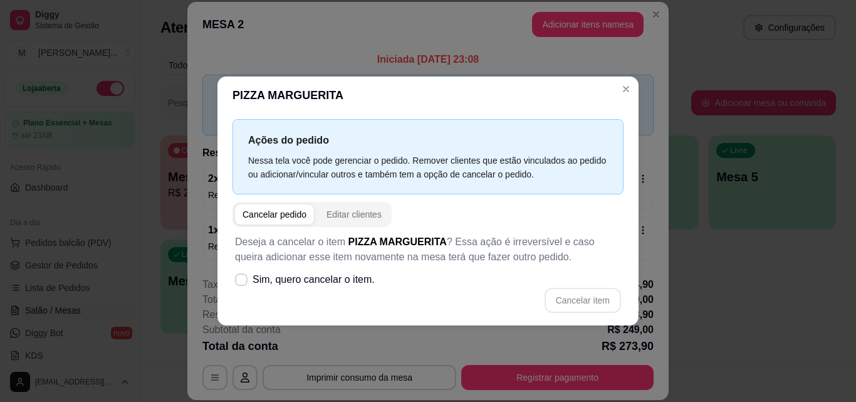
click at [280, 218] on div "Cancelar pedido" at bounding box center [274, 214] width 64 height 13
click at [261, 209] on div "Cancelar pedido" at bounding box center [274, 214] width 64 height 13
click at [242, 276] on icon at bounding box center [241, 280] width 10 height 8
click at [242, 281] on input "Sim, quero cancelar o item." at bounding box center [238, 285] width 8 height 8
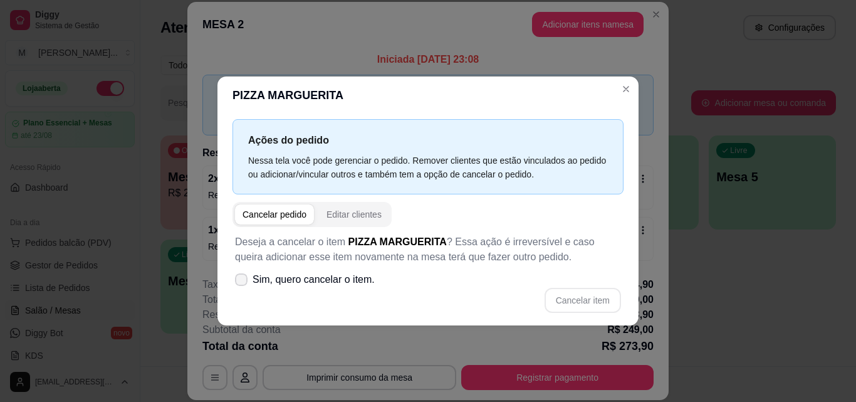
checkbox input "true"
click at [592, 296] on button "Cancelar item" at bounding box center [582, 300] width 75 height 24
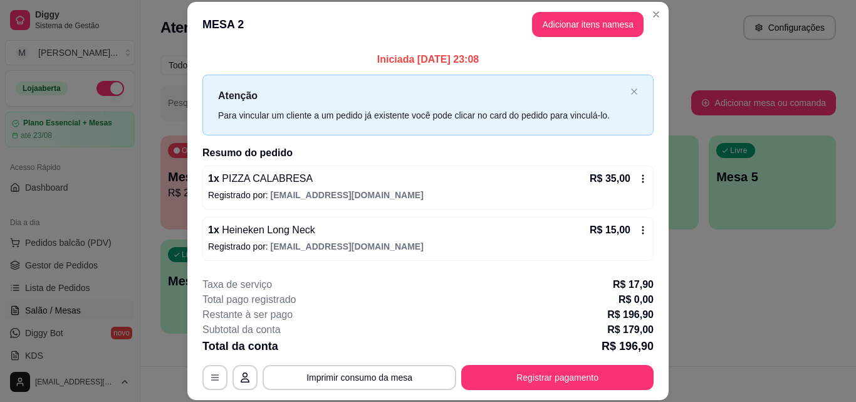
click at [638, 174] on icon at bounding box center [643, 179] width 10 height 10
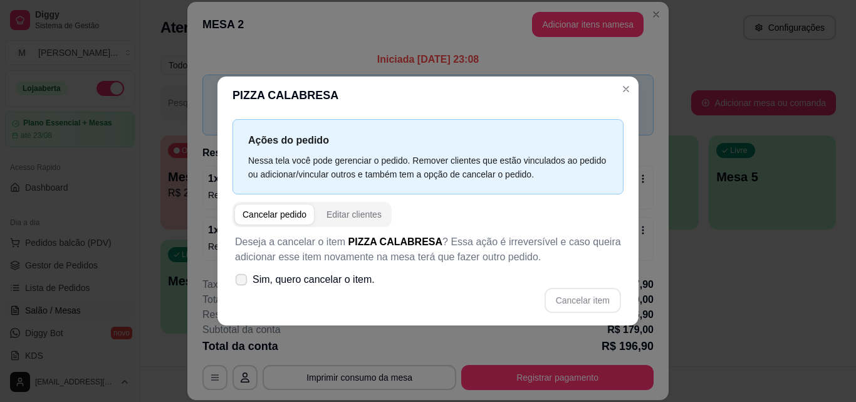
click at [247, 283] on label "Sim, quero cancelar o item." at bounding box center [305, 279] width 150 height 25
click at [242, 283] on input "Sim, quero cancelar o item." at bounding box center [238, 285] width 8 height 8
checkbox input "true"
click at [579, 296] on button "Cancelar item" at bounding box center [582, 300] width 76 height 25
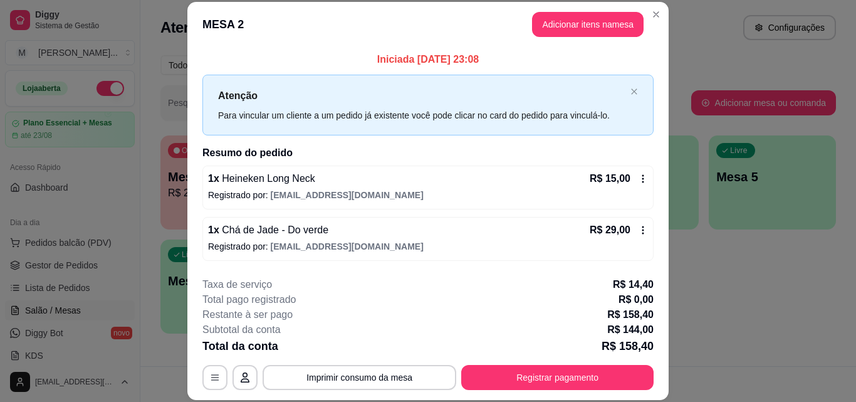
click at [638, 179] on icon at bounding box center [643, 179] width 10 height 10
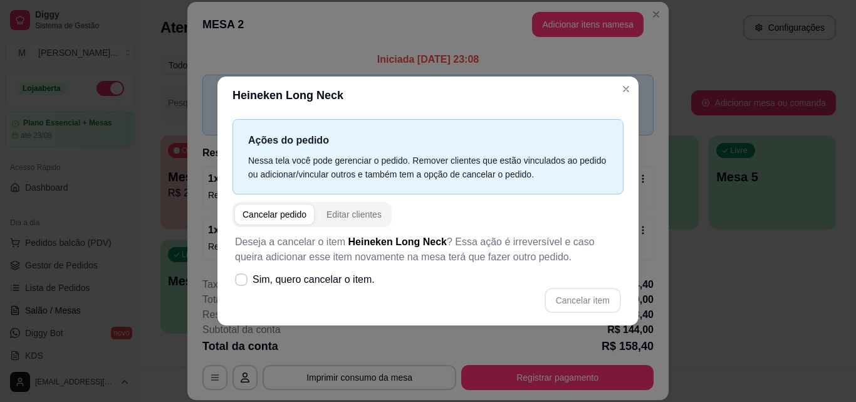
click at [280, 214] on div "Cancelar pedido" at bounding box center [274, 214] width 64 height 13
click at [239, 280] on icon at bounding box center [240, 279] width 9 height 7
click at [239, 281] on input "Sim, quero cancelar o item." at bounding box center [238, 285] width 8 height 8
checkbox input "true"
click at [589, 301] on button "Cancelar item" at bounding box center [582, 300] width 75 height 24
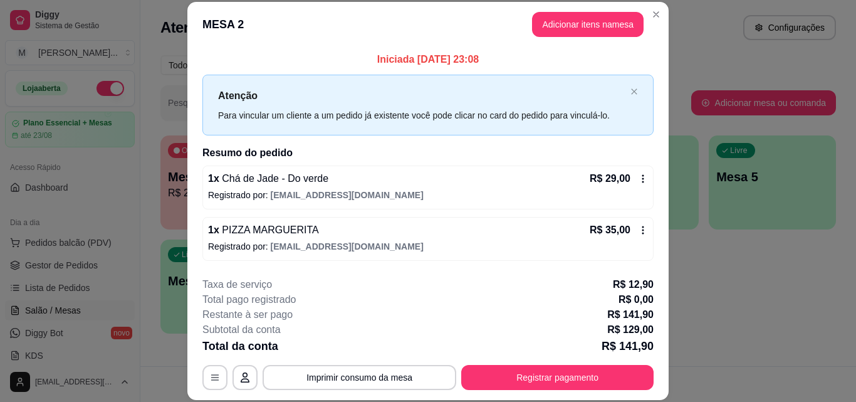
click at [627, 173] on div "R$ 29,00" at bounding box center [618, 178] width 58 height 15
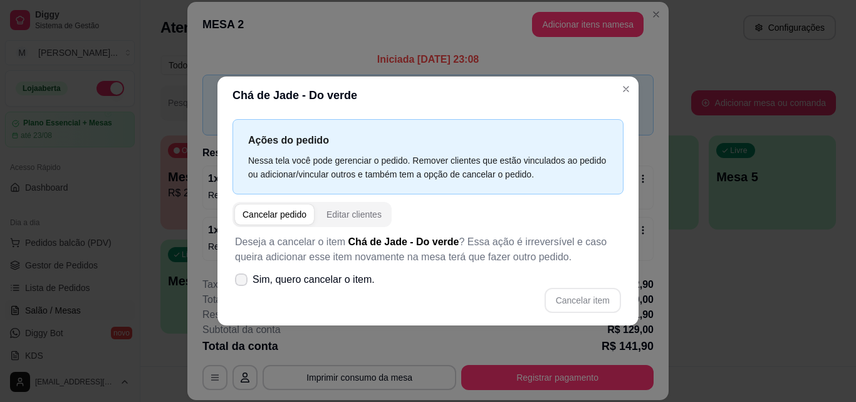
click at [244, 281] on icon at bounding box center [241, 280] width 10 height 8
click at [242, 281] on input "Sim, quero cancelar o item." at bounding box center [238, 285] width 8 height 8
checkbox input "true"
click at [583, 288] on button "Cancelar item" at bounding box center [582, 300] width 75 height 24
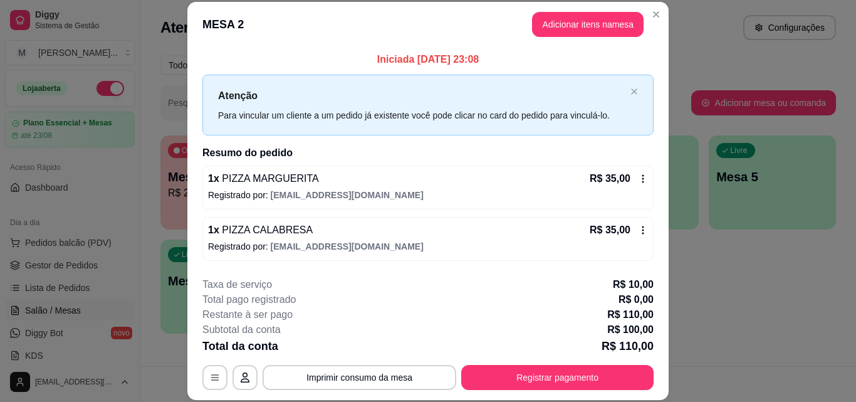
click at [637, 179] on div "1 x PIZZA MARGUERITA R$ 35,00 Registrado por: matichamateria@gmail.com" at bounding box center [427, 187] width 451 height 44
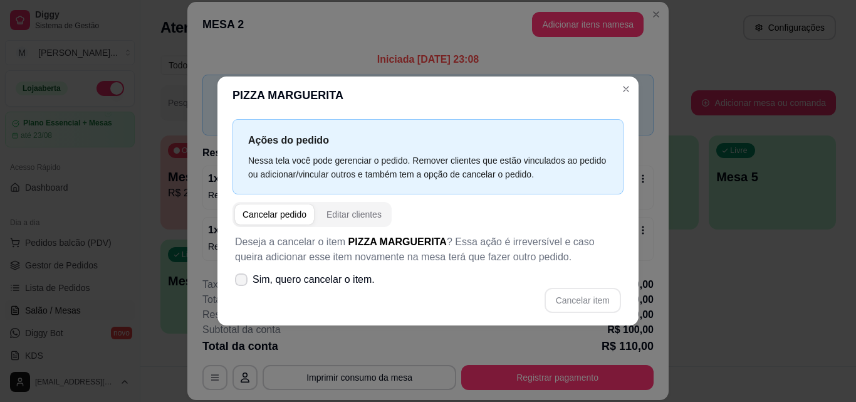
click at [246, 281] on span at bounding box center [241, 279] width 13 height 13
click at [242, 281] on input "Sim, quero cancelar o item." at bounding box center [238, 285] width 8 height 8
checkbox input "true"
click at [579, 306] on button "Cancelar item" at bounding box center [582, 300] width 75 height 24
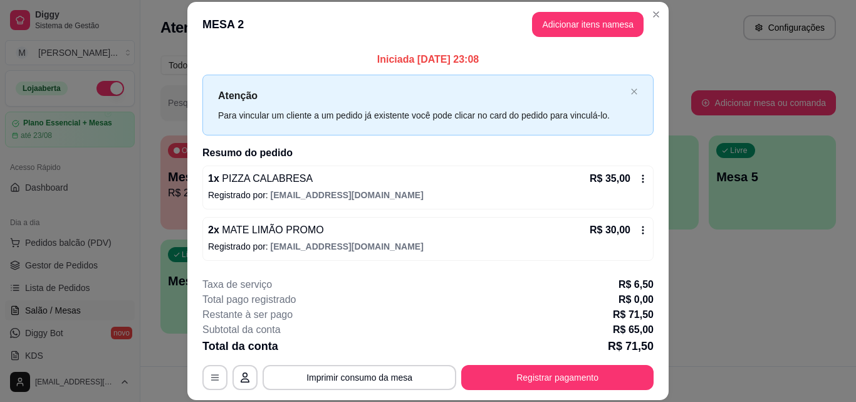
click at [638, 178] on icon at bounding box center [643, 179] width 10 height 10
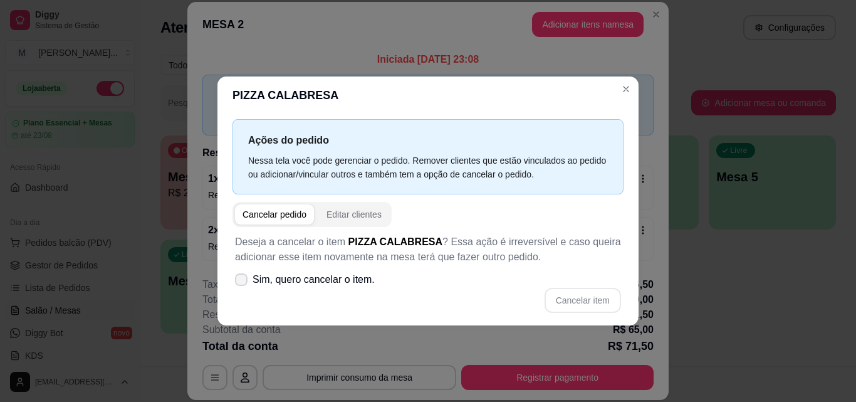
click at [249, 281] on label "Sim, quero cancelar o item." at bounding box center [305, 279] width 150 height 25
click at [242, 281] on input "Sim, quero cancelar o item." at bounding box center [238, 285] width 8 height 8
checkbox input "true"
click at [596, 301] on button "Cancelar item" at bounding box center [582, 300] width 75 height 24
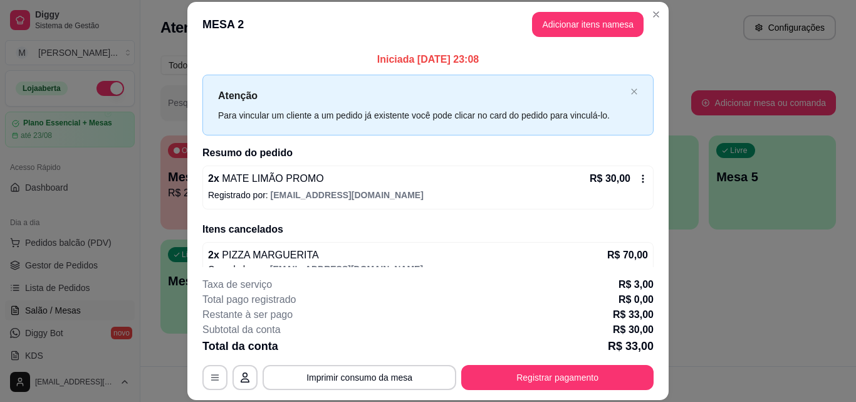
click at [630, 185] on div "R$ 30,00" at bounding box center [618, 178] width 58 height 15
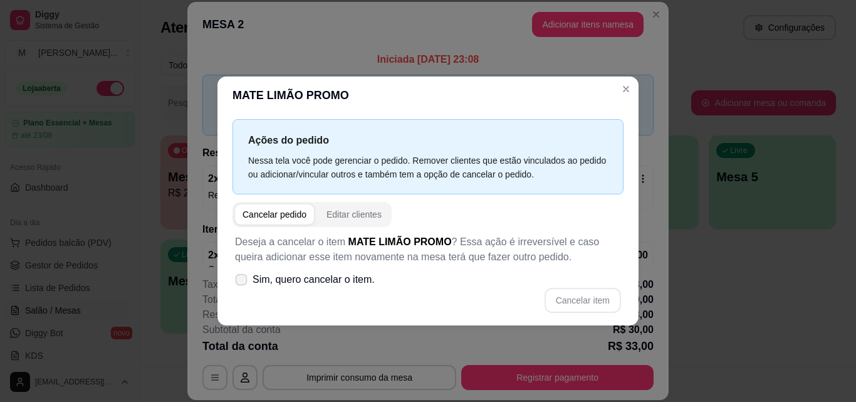
click at [248, 282] on label "Sim, quero cancelar o item." at bounding box center [305, 279] width 150 height 25
click at [242, 282] on input "Sim, quero cancelar o item." at bounding box center [238, 285] width 8 height 8
checkbox input "true"
click at [590, 299] on button "Cancelar item" at bounding box center [582, 300] width 76 height 25
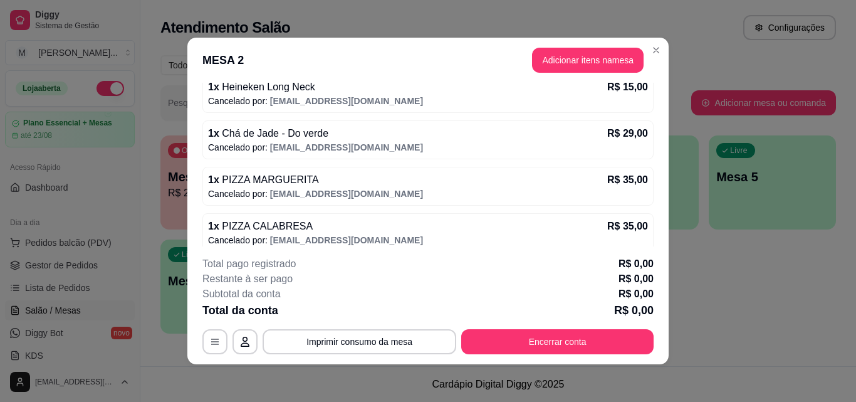
scroll to position [252, 0]
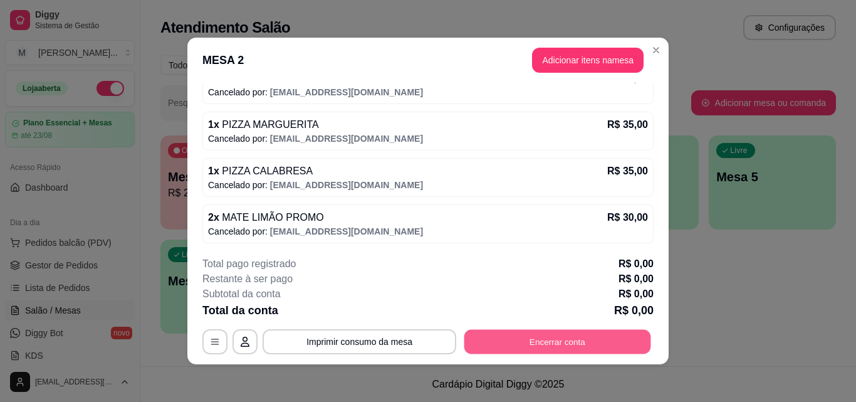
click at [566, 337] on button "Encerrar conta" at bounding box center [557, 342] width 187 height 24
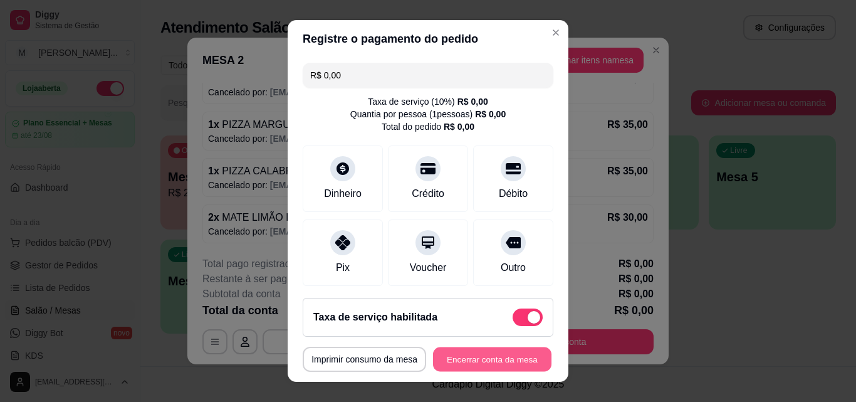
click at [472, 353] on button "Encerrar conta da mesa" at bounding box center [492, 359] width 118 height 24
